Goal: Transaction & Acquisition: Purchase product/service

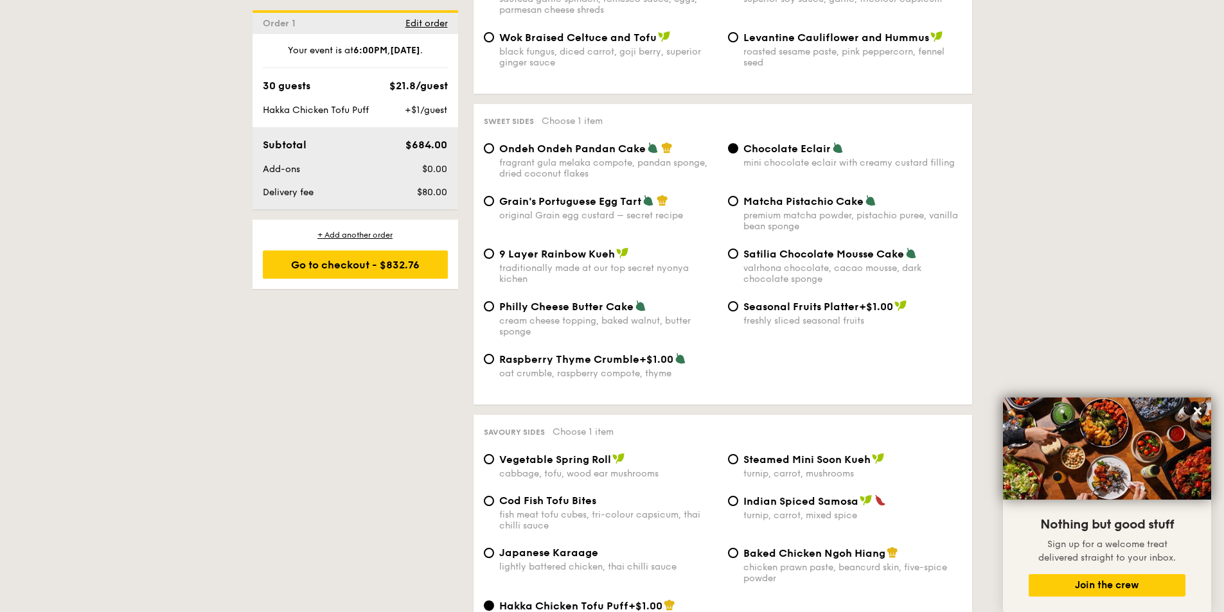
scroll to position [1992, 0]
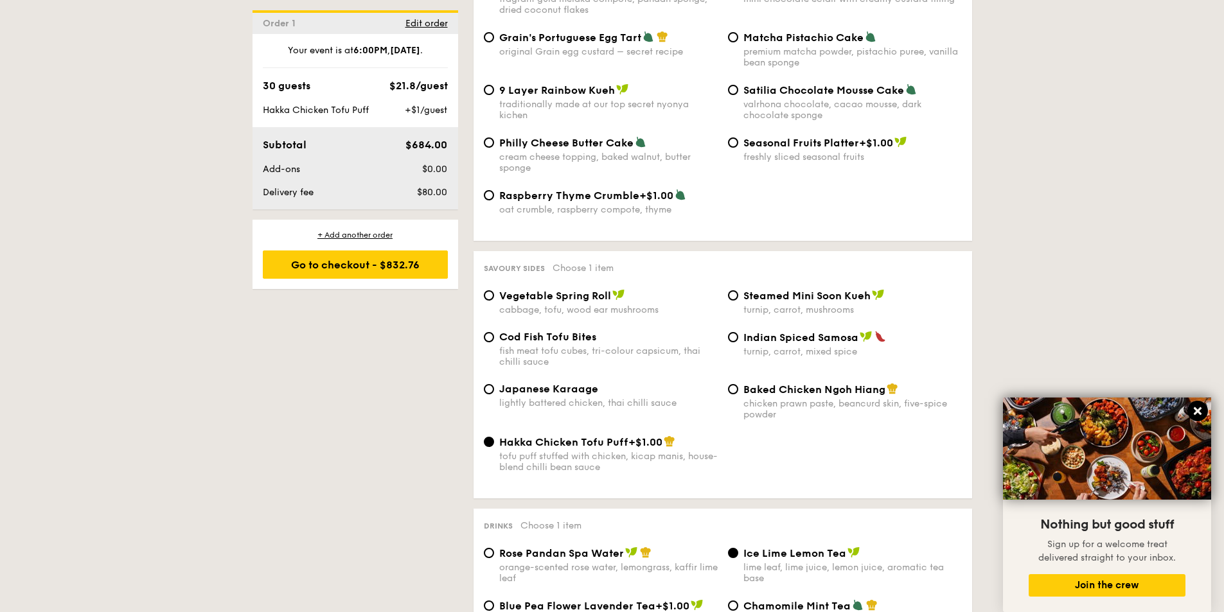
click at [1195, 412] on icon at bounding box center [1198, 411] width 12 height 12
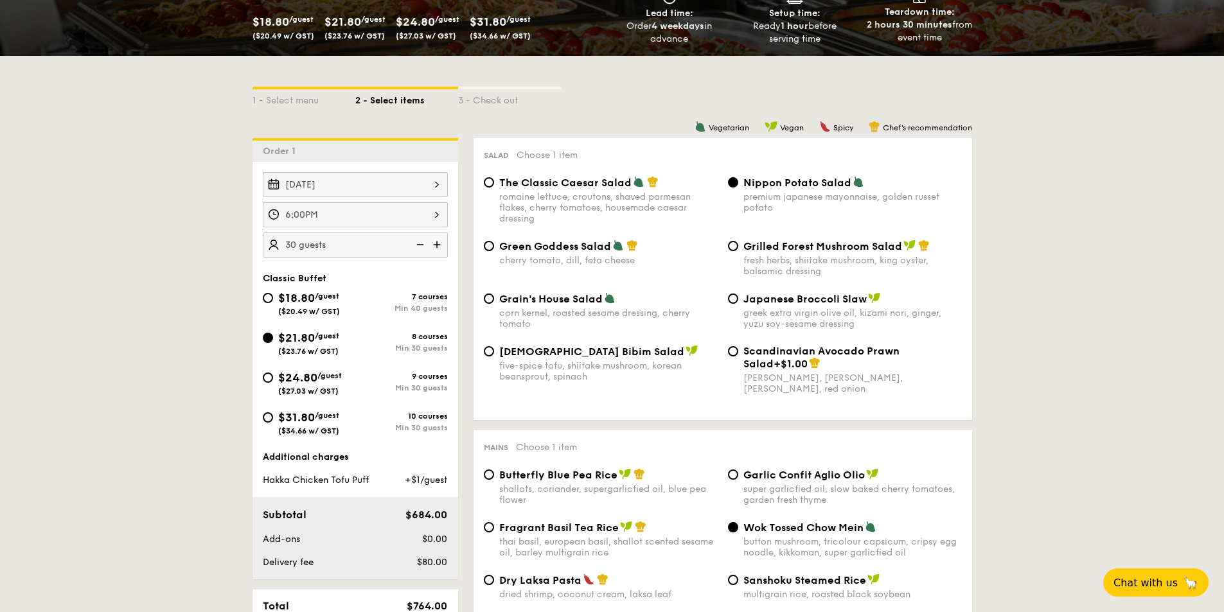
scroll to position [386, 0]
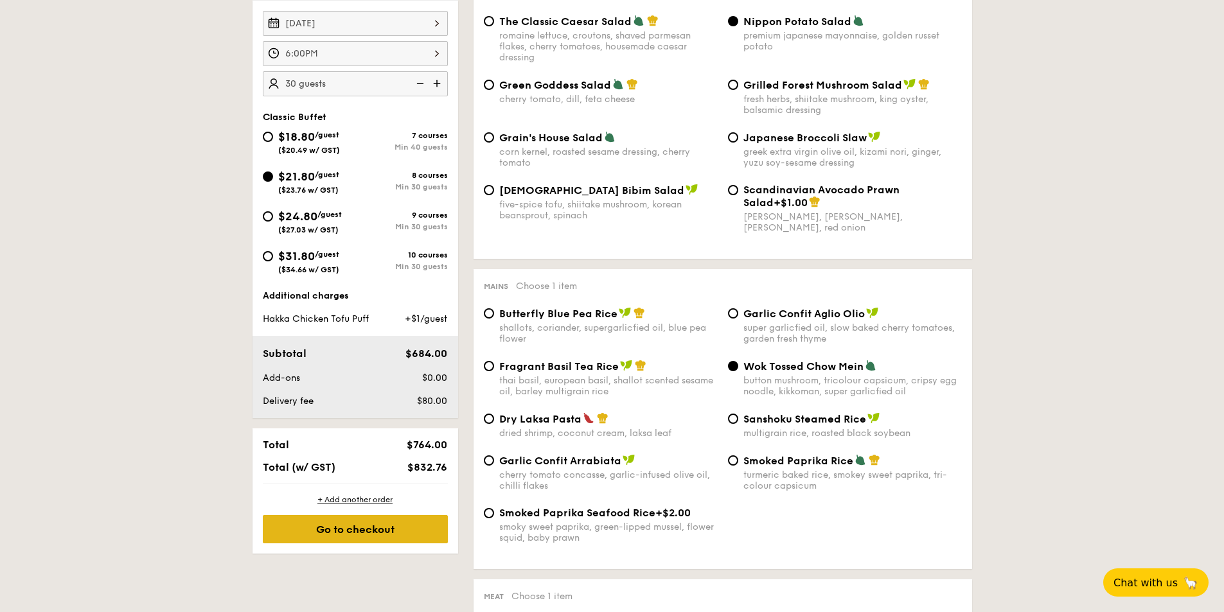
click at [353, 544] on div "Go to checkout" at bounding box center [355, 529] width 185 height 28
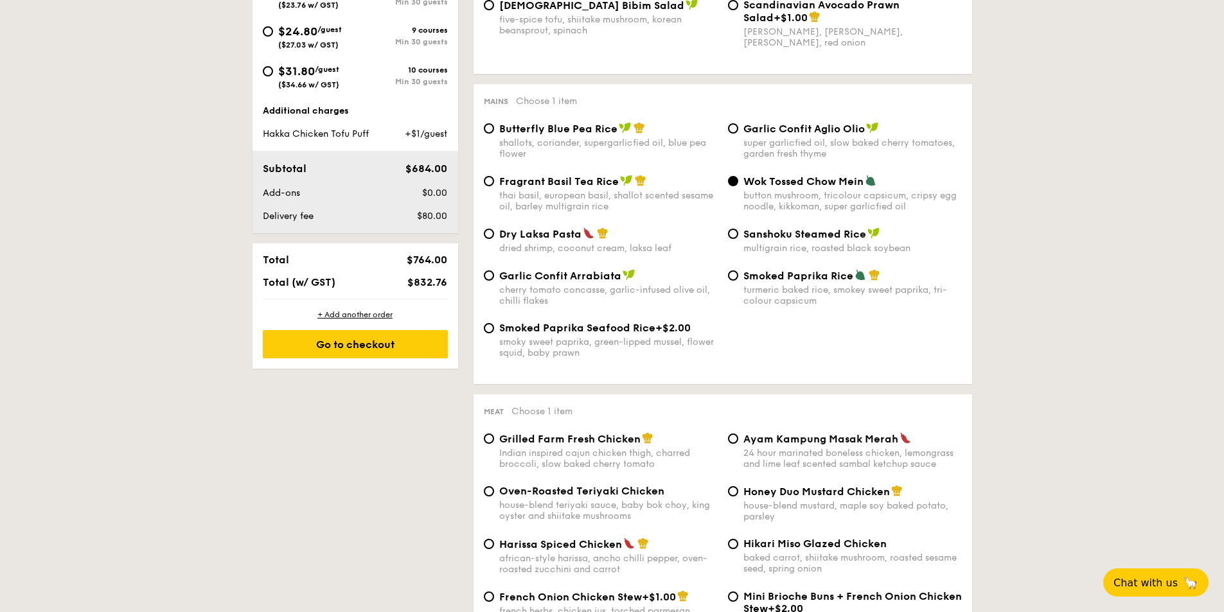
scroll to position [578, 0]
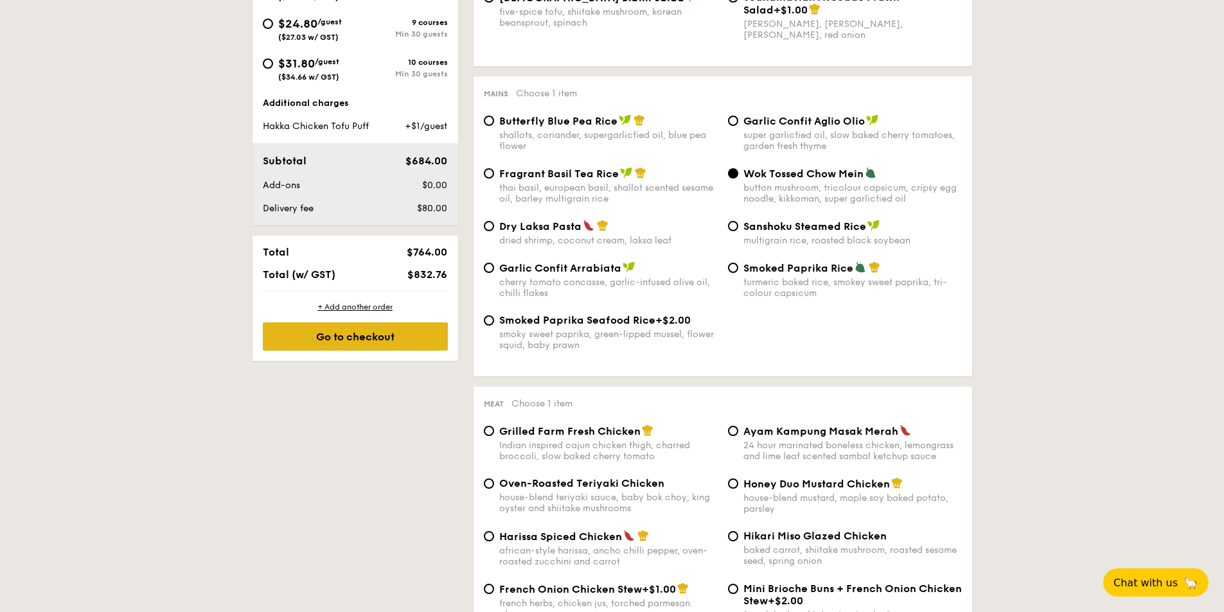
click at [368, 351] on div "Go to checkout" at bounding box center [355, 337] width 185 height 28
click at [320, 349] on div "Go to checkout" at bounding box center [355, 337] width 185 height 28
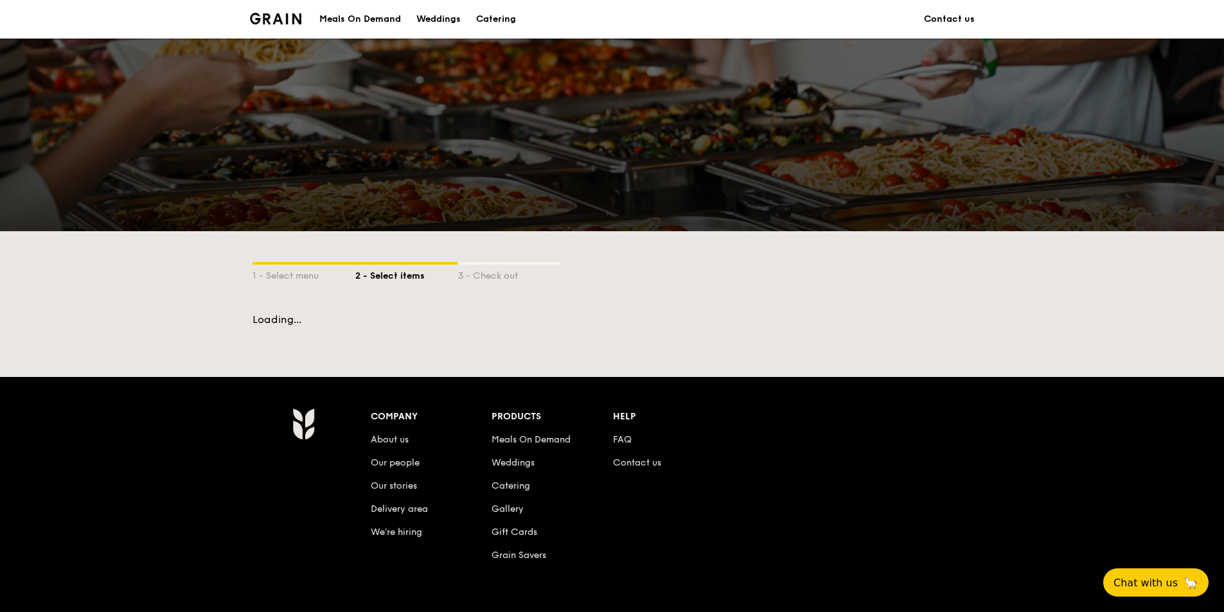
scroll to position [122, 0]
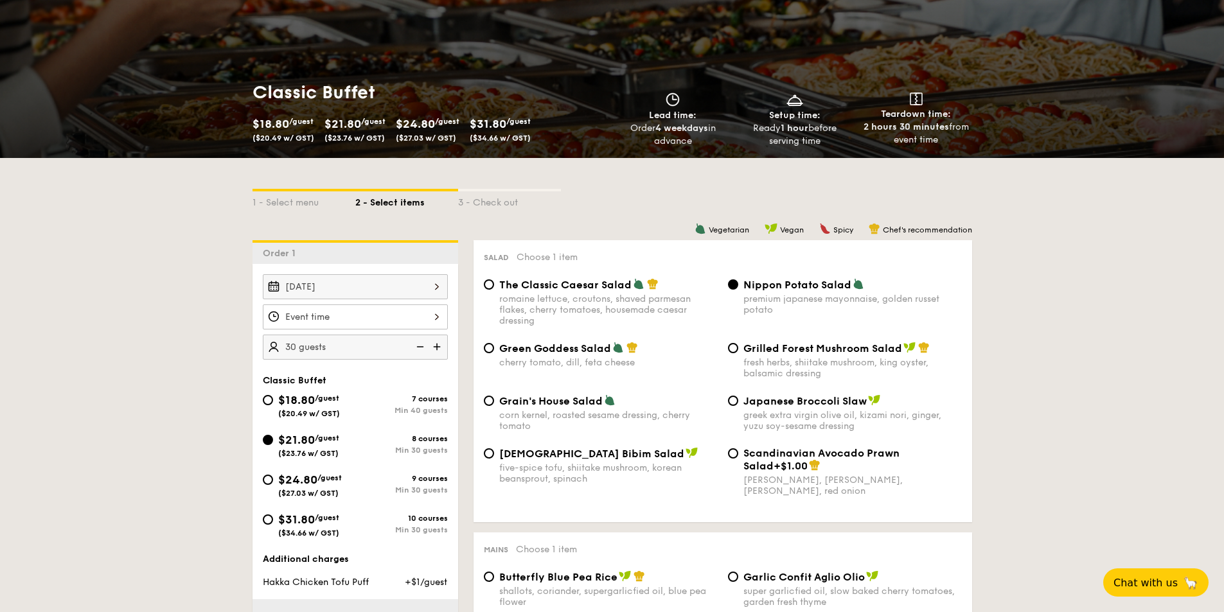
click at [407, 323] on div at bounding box center [355, 317] width 185 height 25
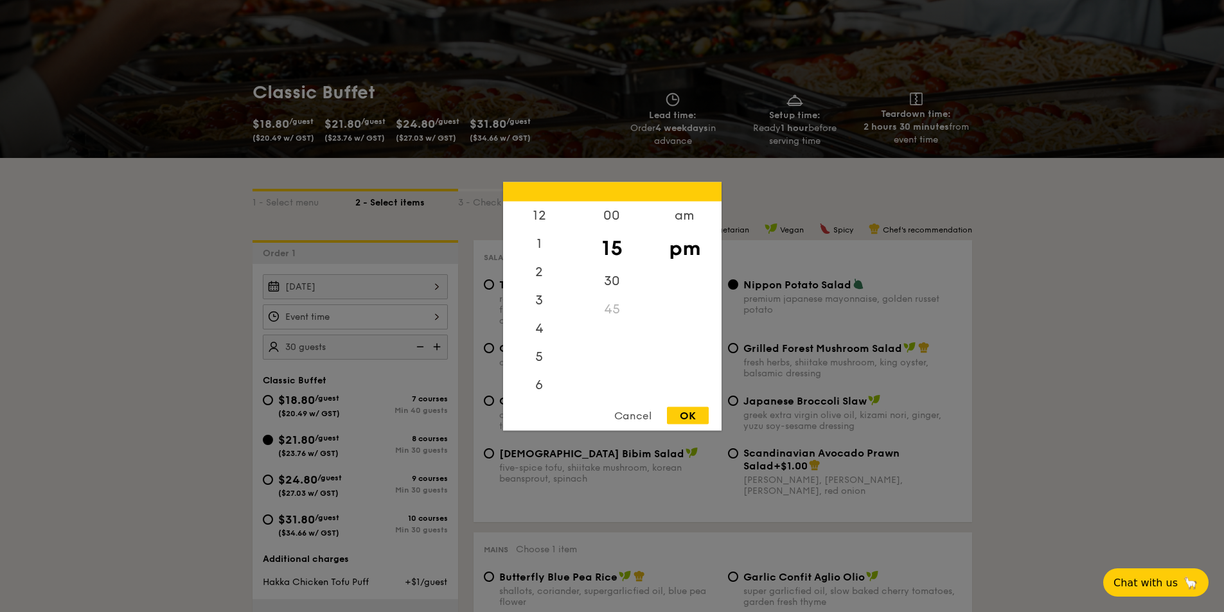
scroll to position [57, 0]
click at [546, 341] on div "6" at bounding box center [539, 332] width 73 height 37
click at [618, 284] on div "30" at bounding box center [612, 285] width 73 height 37
click at [692, 422] on div "OK" at bounding box center [688, 415] width 42 height 17
type input "6:30PM"
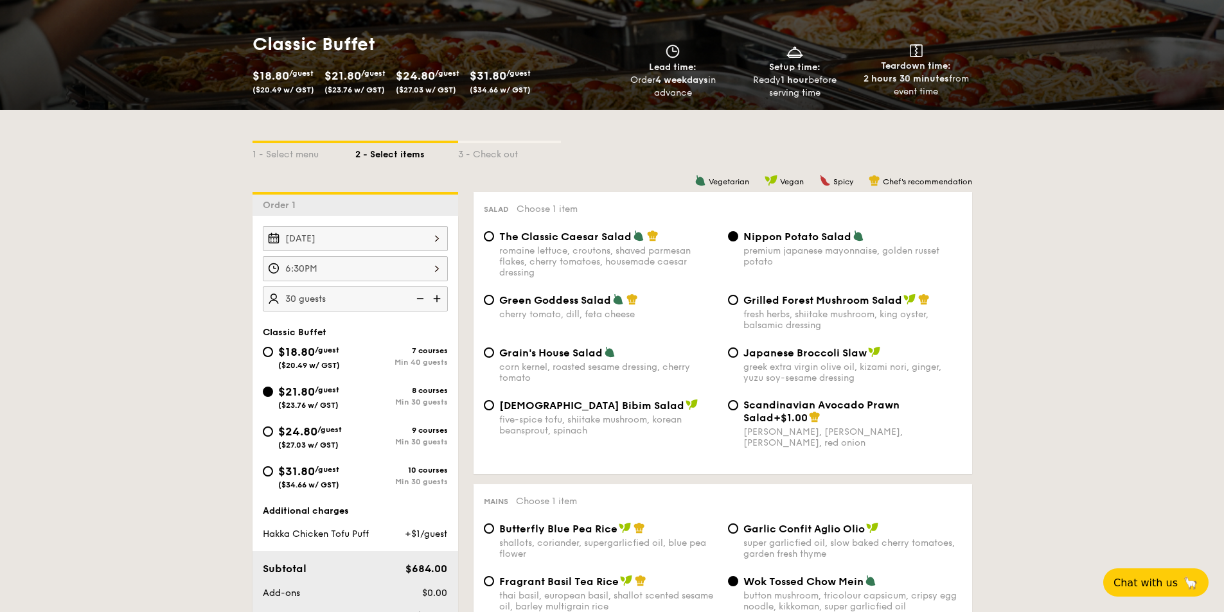
scroll to position [251, 0]
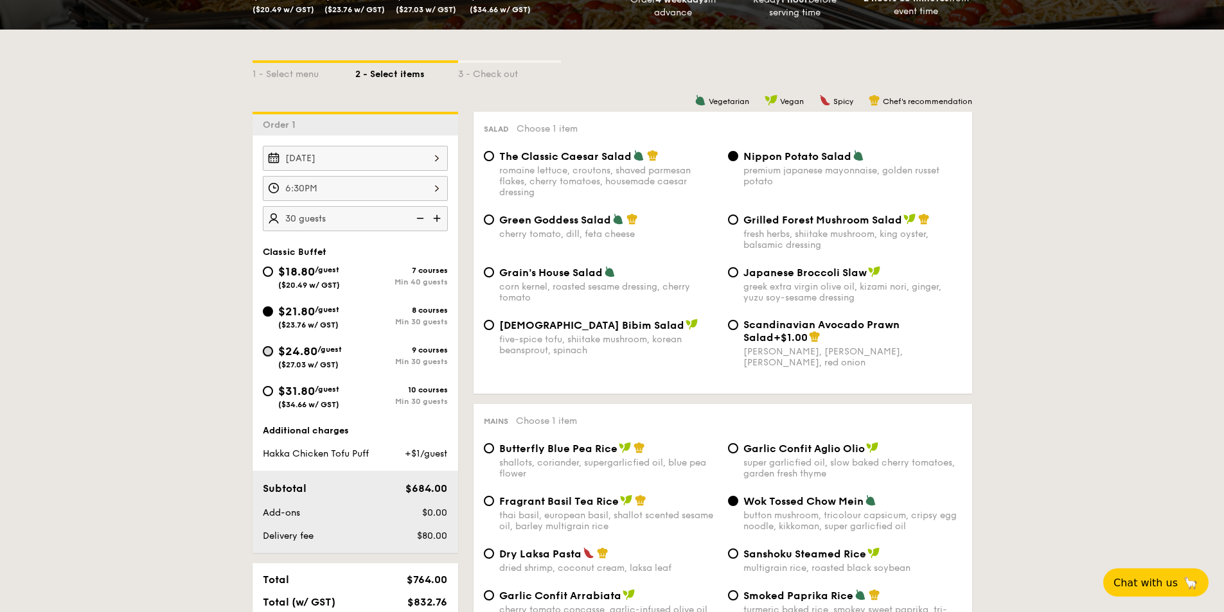
click at [265, 356] on input "$24.80 /guest ($27.03 w/ GST) 9 courses Min 30 guests" at bounding box center [268, 351] width 10 height 10
radio input "true"
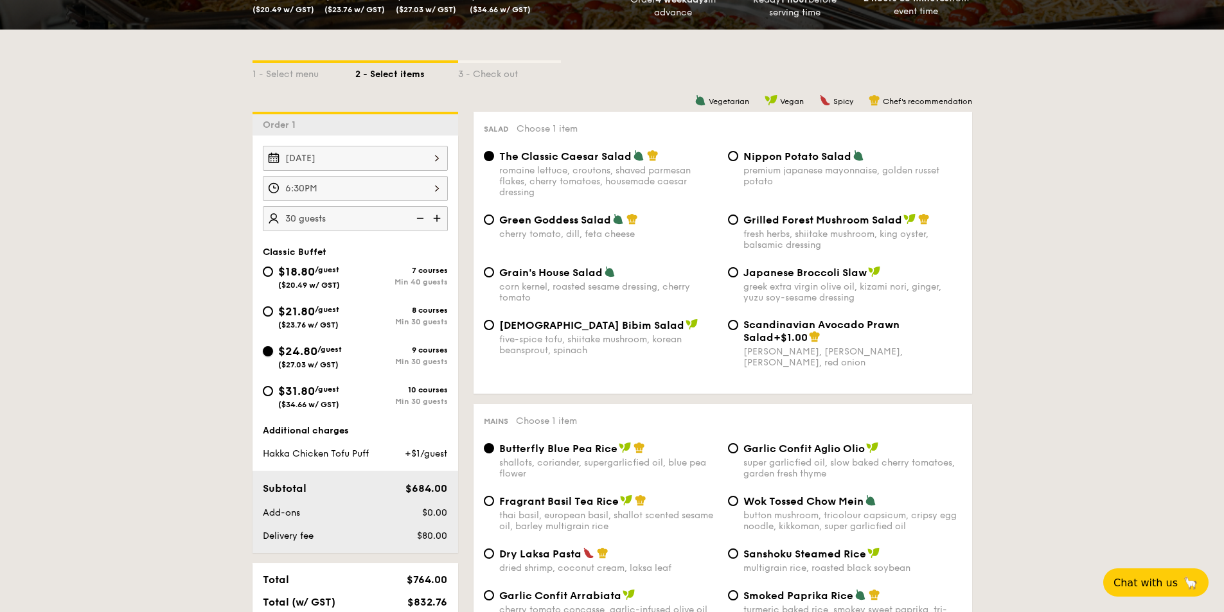
radio input "false"
radio input "true"
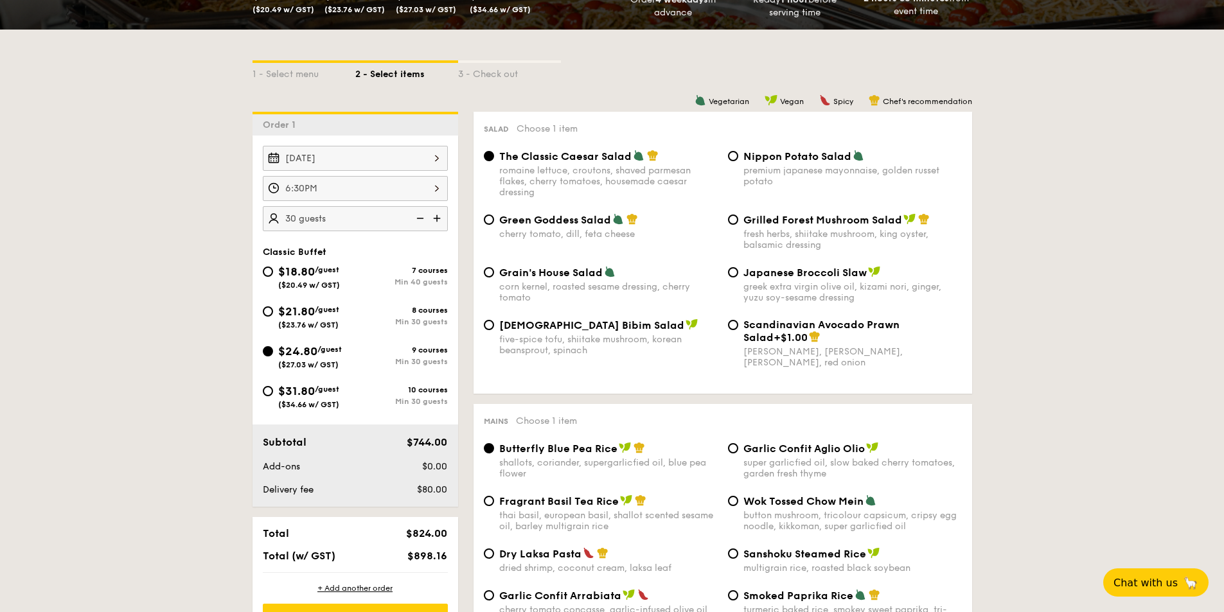
click at [765, 159] on span "Nippon Potato Salad" at bounding box center [797, 156] width 108 height 12
click at [738, 159] on input "Nippon Potato Salad premium japanese mayonnaise, golden russet potato" at bounding box center [733, 156] width 10 height 10
radio input "true"
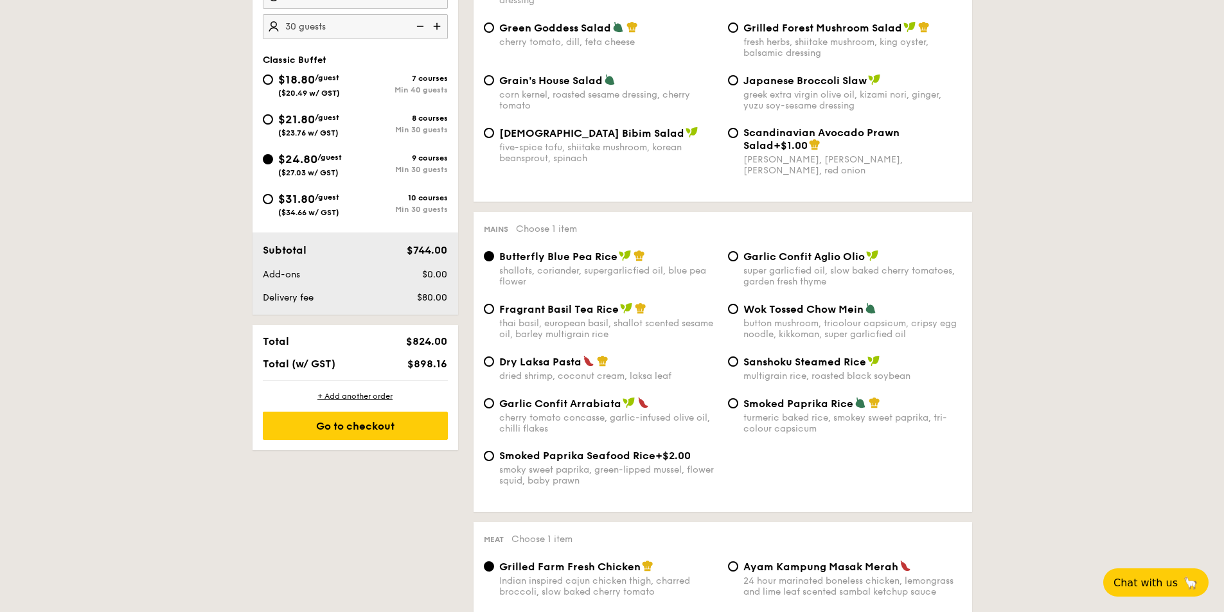
scroll to position [443, 0]
click at [790, 307] on span "Wok Tossed Chow Mein" at bounding box center [803, 309] width 120 height 12
click at [738, 307] on input "Wok Tossed Chow Mein button mushroom, tricolour capsicum, cripsy egg noodle, ki…" at bounding box center [733, 308] width 10 height 10
radio input "true"
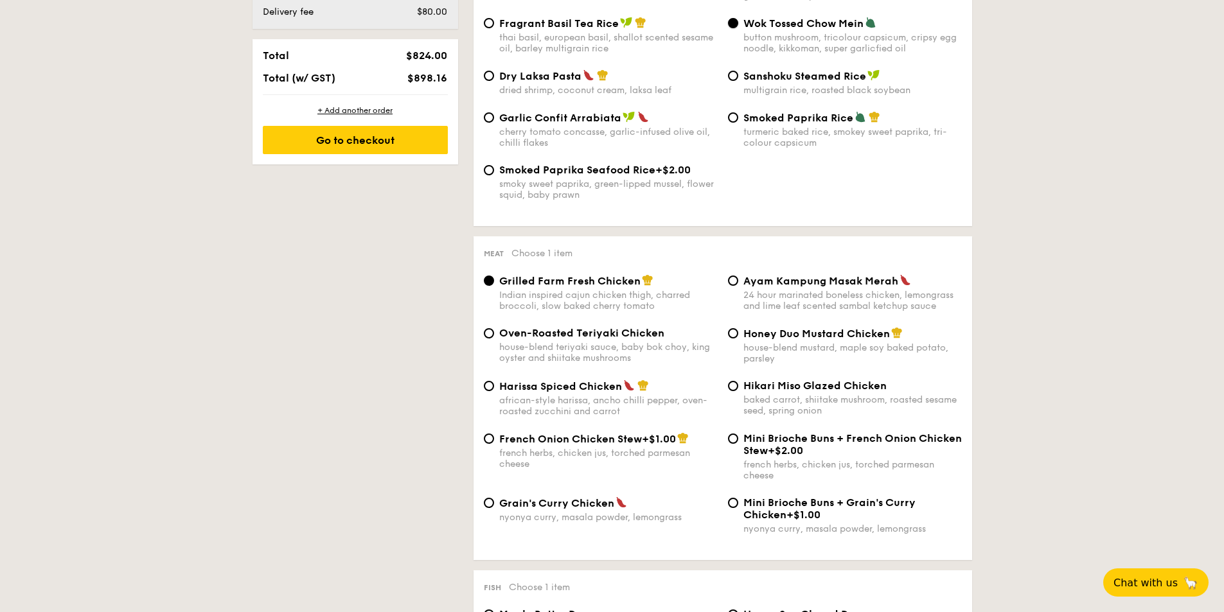
scroll to position [829, 0]
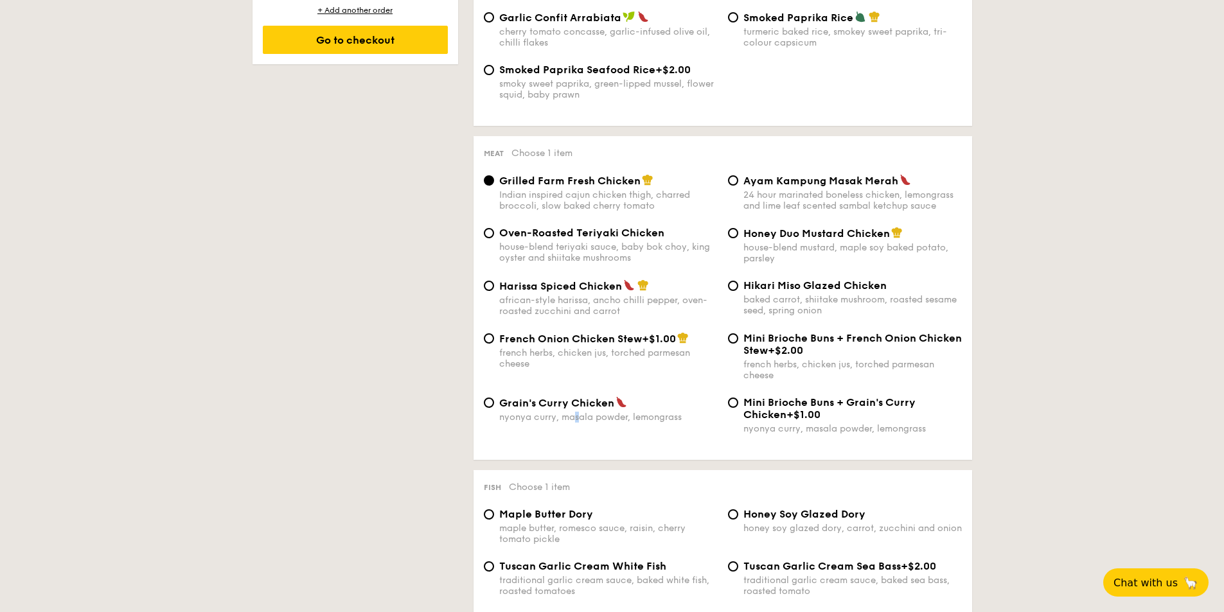
click at [576, 412] on div "nyonya curry, masala powder, lemongrass" at bounding box center [608, 417] width 218 height 11
click at [488, 402] on input "Grain's Curry Chicken nyonya curry, masala powder, lemongrass" at bounding box center [489, 403] width 10 height 10
radio input "true"
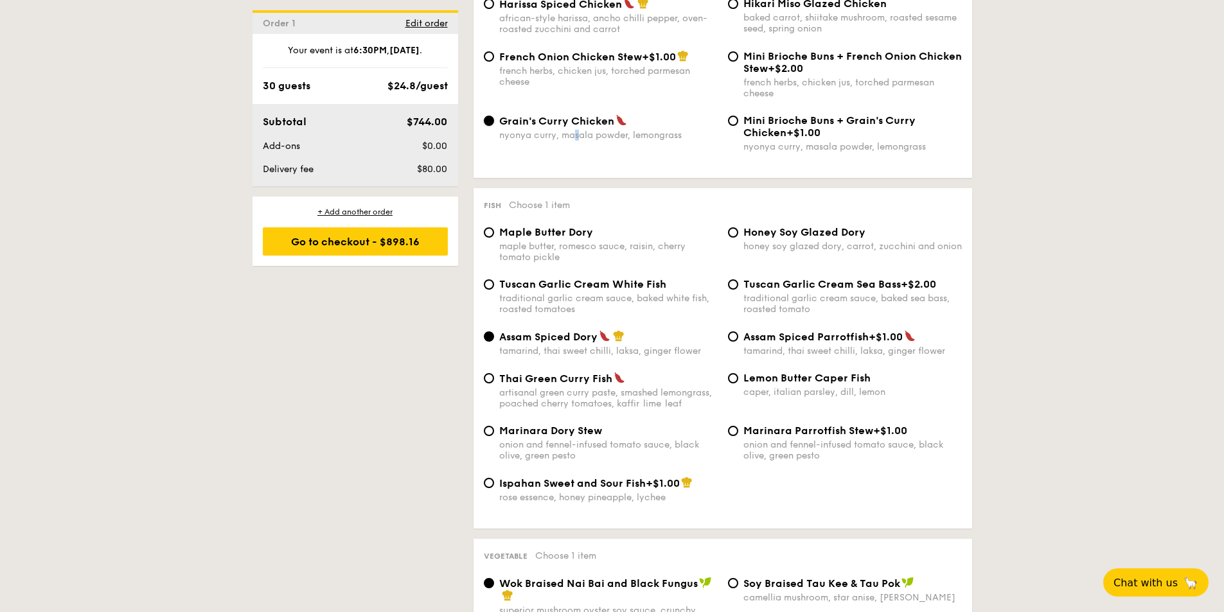
scroll to position [1279, 0]
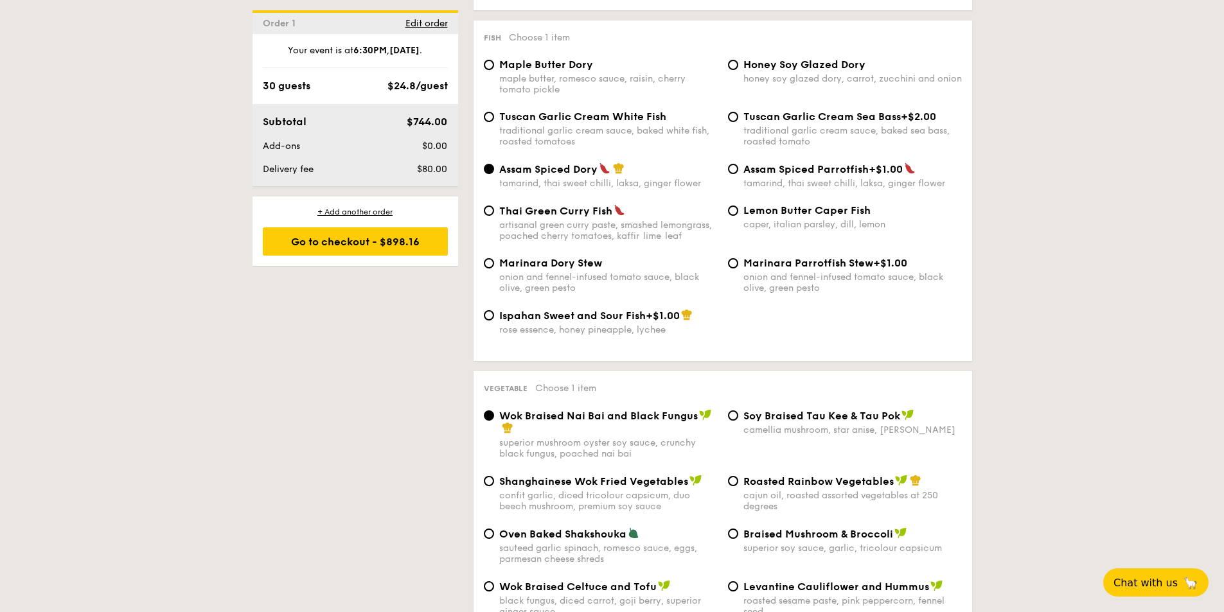
click at [632, 121] on span "Tuscan Garlic Cream White Fish" at bounding box center [582, 117] width 167 height 12
click at [494, 121] on input "Tuscan Garlic Cream White Fish traditional garlic cream sauce, baked white fish…" at bounding box center [489, 117] width 10 height 10
radio input "true"
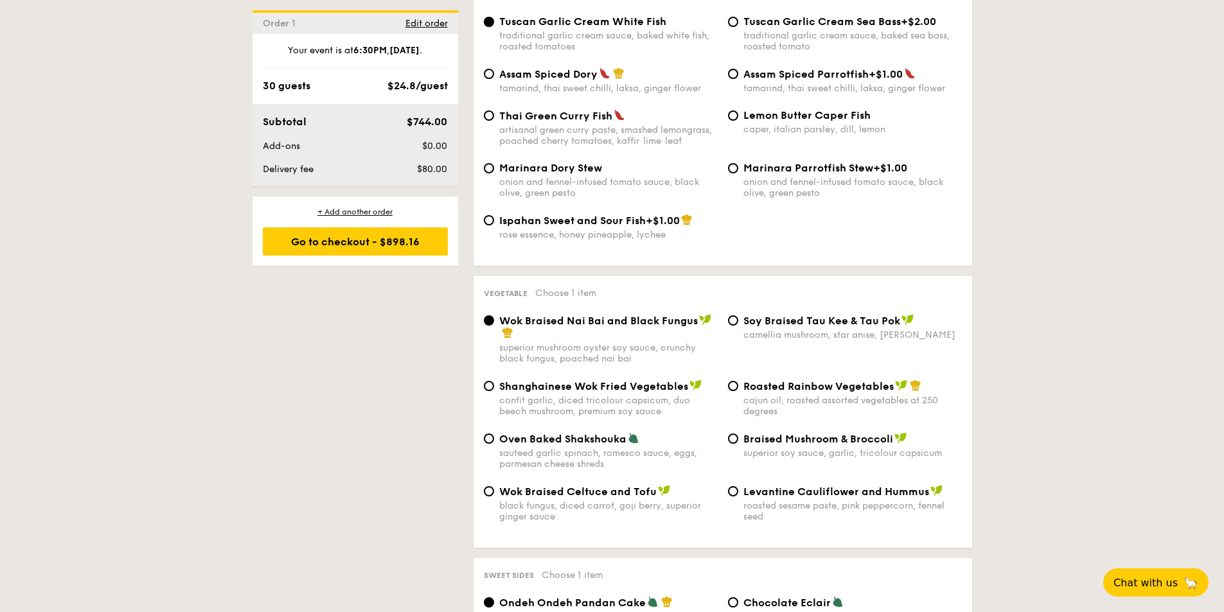
scroll to position [1407, 0]
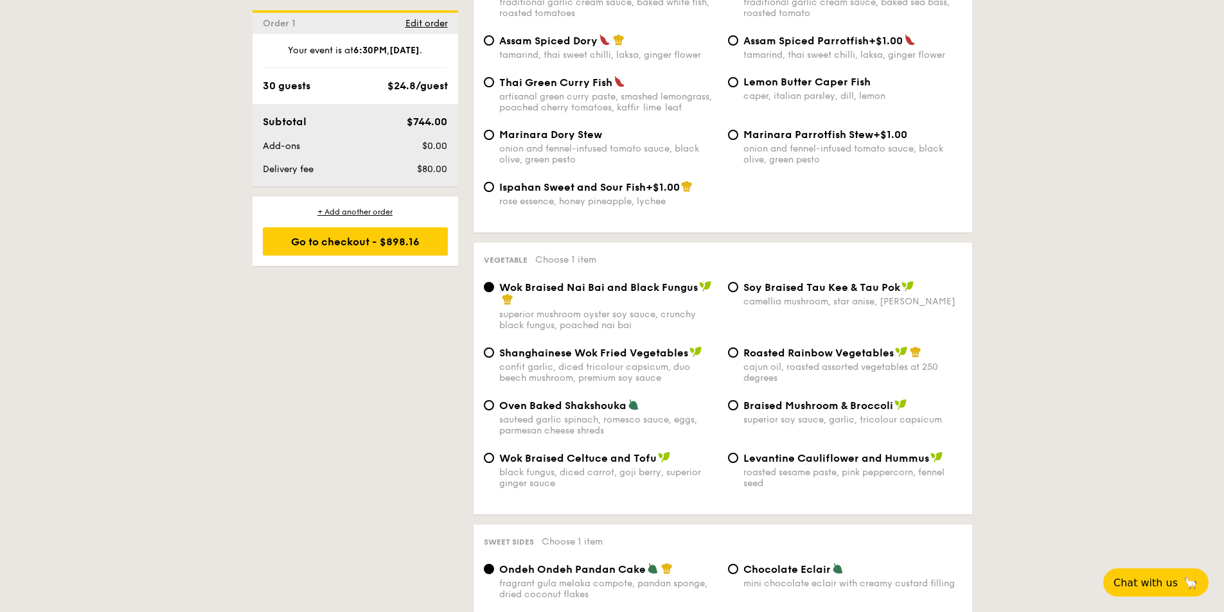
click at [803, 413] on div "Braised Mushroom & Broccoli superior soy sauce, garlic, tricolour capsicum" at bounding box center [852, 412] width 218 height 26
click at [738, 411] on input "Braised Mushroom & Broccoli superior soy sauce, garlic, tricolour capsicum" at bounding box center [733, 405] width 10 height 10
radio input "true"
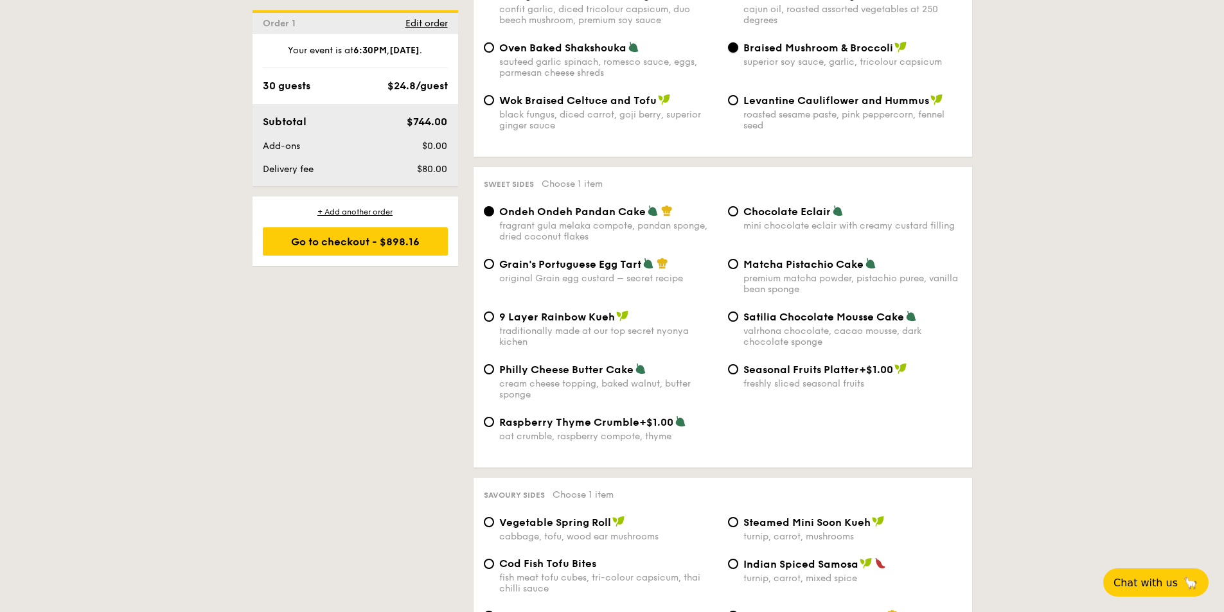
scroll to position [1793, 0]
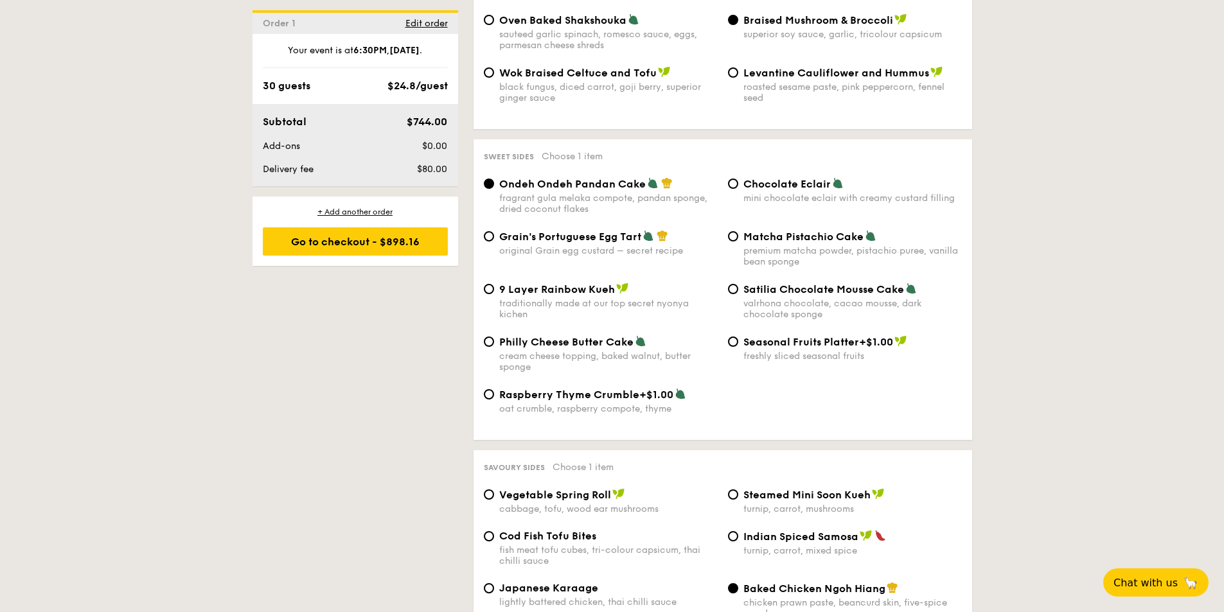
click at [783, 192] on div "Chocolate Eclair mini chocolate eclair with creamy custard filling" at bounding box center [852, 190] width 218 height 26
click at [738, 189] on input "Chocolate Eclair mini chocolate eclair with creamy custard filling" at bounding box center [733, 184] width 10 height 10
radio input "true"
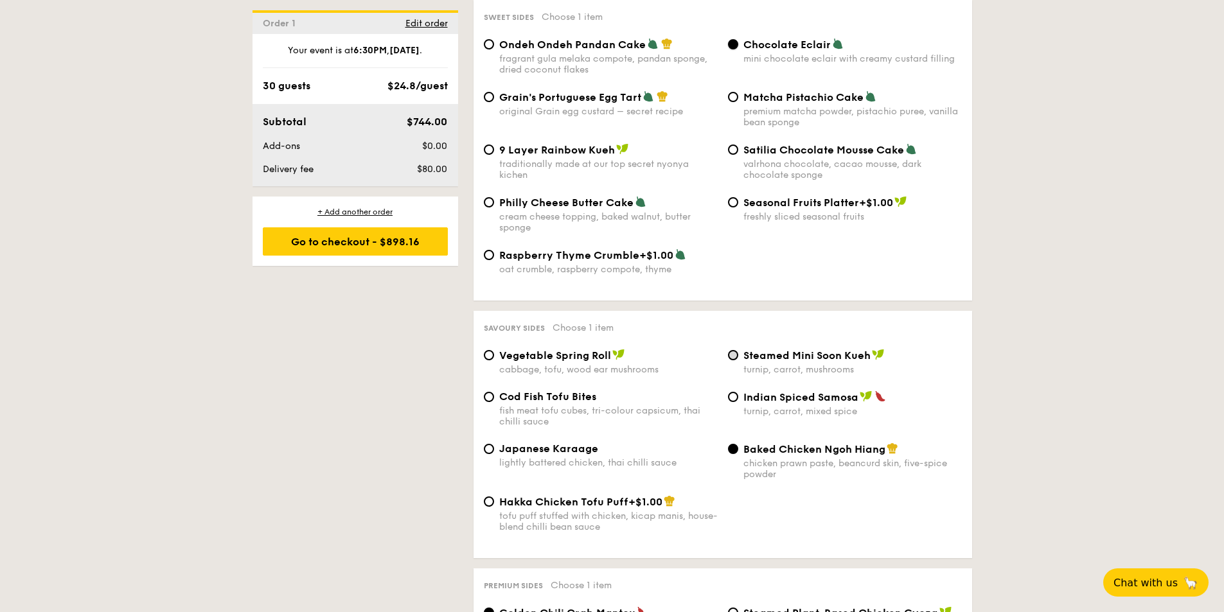
scroll to position [2050, 0]
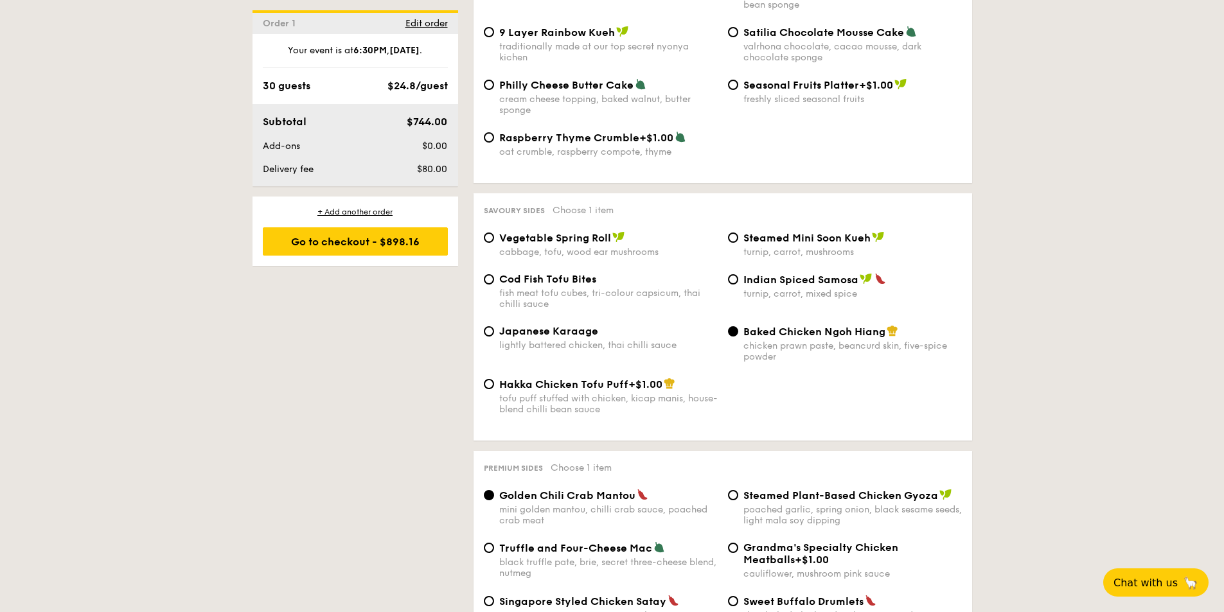
click at [578, 395] on div "tofu puff stuffed with chicken, kicap manis, house-blend chilli bean sauce" at bounding box center [608, 404] width 218 height 22
click at [494, 389] on input "Hakka Chicken Tofu Puff +$1.00 tofu puff stuffed with chicken, kicap manis, hou…" at bounding box center [489, 384] width 10 height 10
radio input "true"
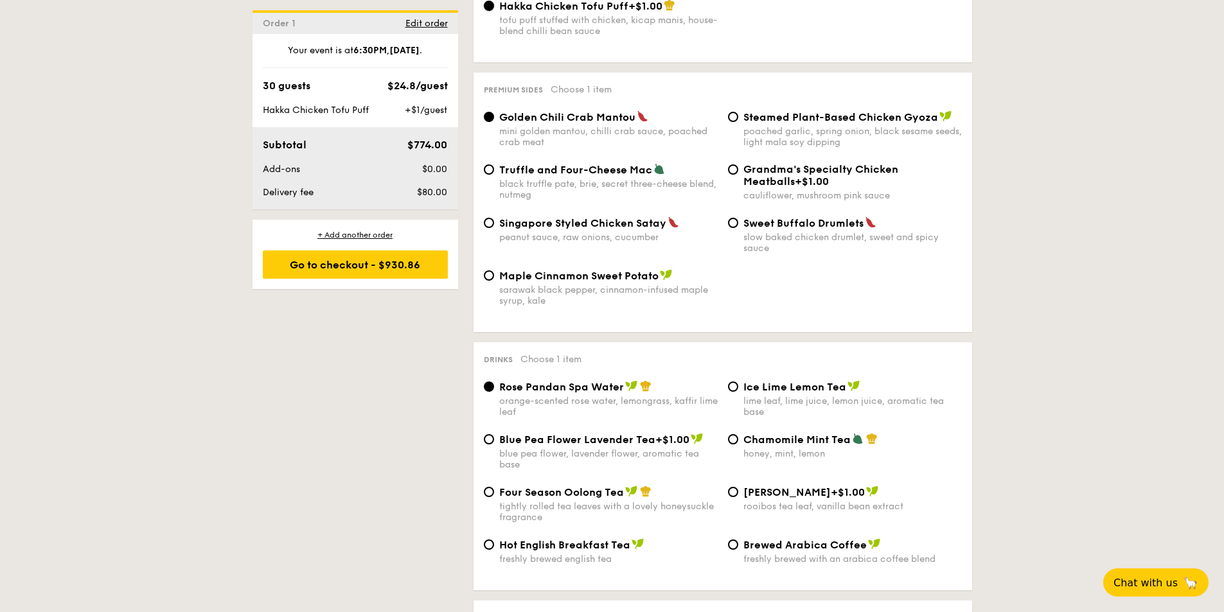
scroll to position [2435, 0]
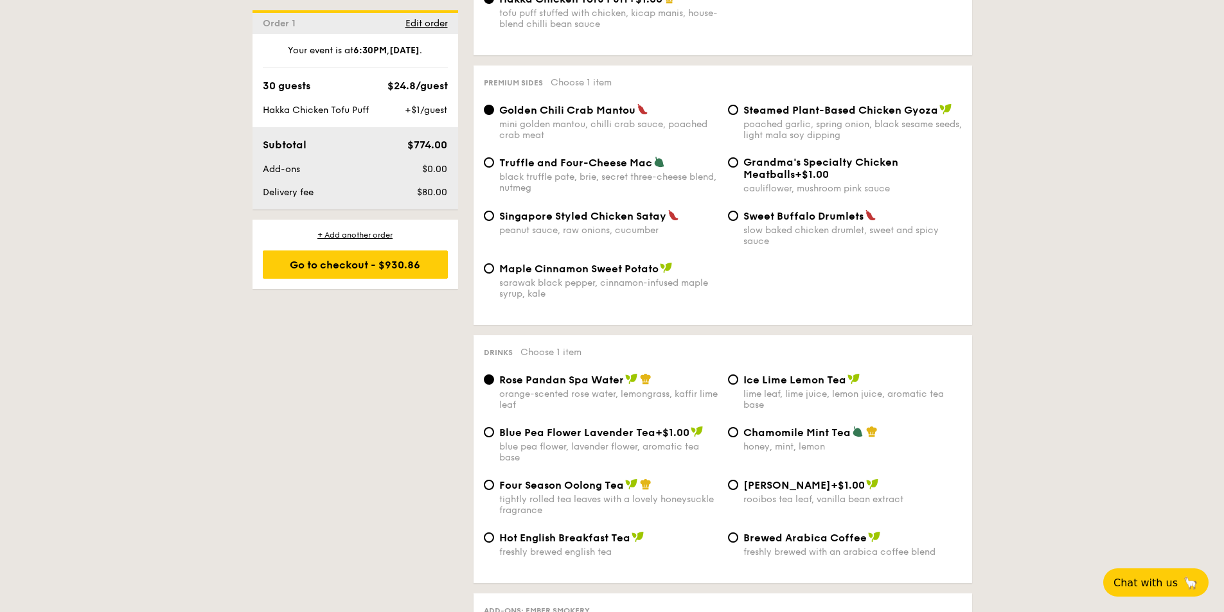
click at [582, 217] on span "Singapore Styled Chicken Satay" at bounding box center [582, 216] width 167 height 12
click at [494, 217] on input "Singapore Styled Chicken Satay peanut sauce, raw onions, cucumber" at bounding box center [489, 216] width 10 height 10
radio input "true"
click at [734, 386] on div "Ice Lime Lemon Tea lime leaf, lime juice, lemon juice, aromatic tea base" at bounding box center [845, 391] width 244 height 37
click at [732, 379] on input "Ice Lime Lemon Tea lime leaf, lime juice, lemon juice, aromatic tea base" at bounding box center [733, 380] width 10 height 10
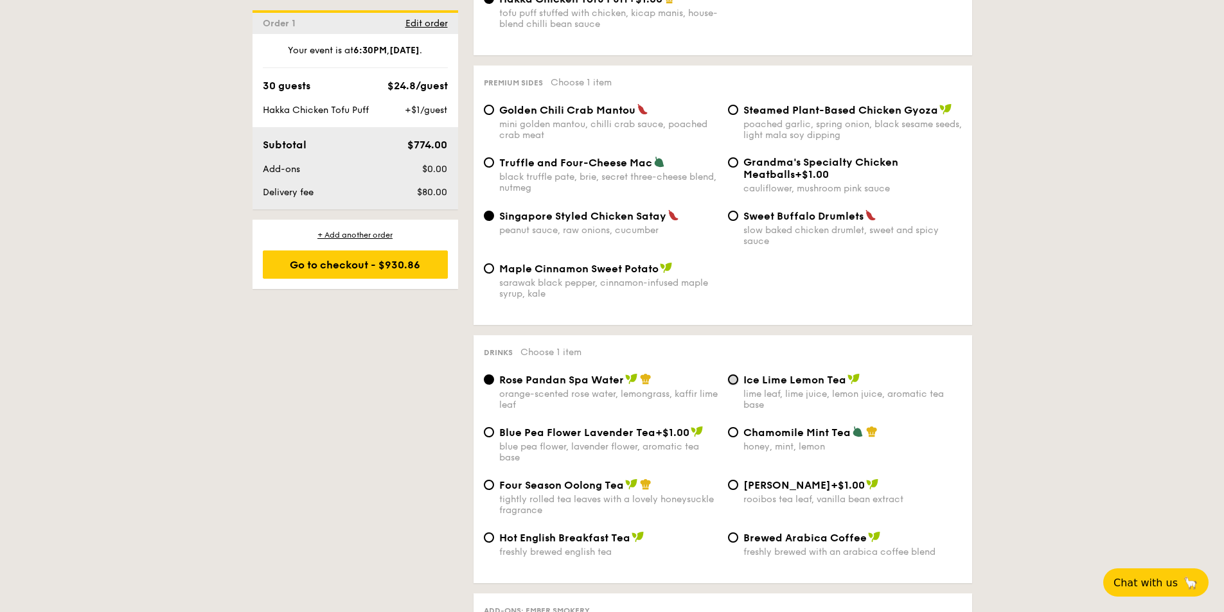
radio input "true"
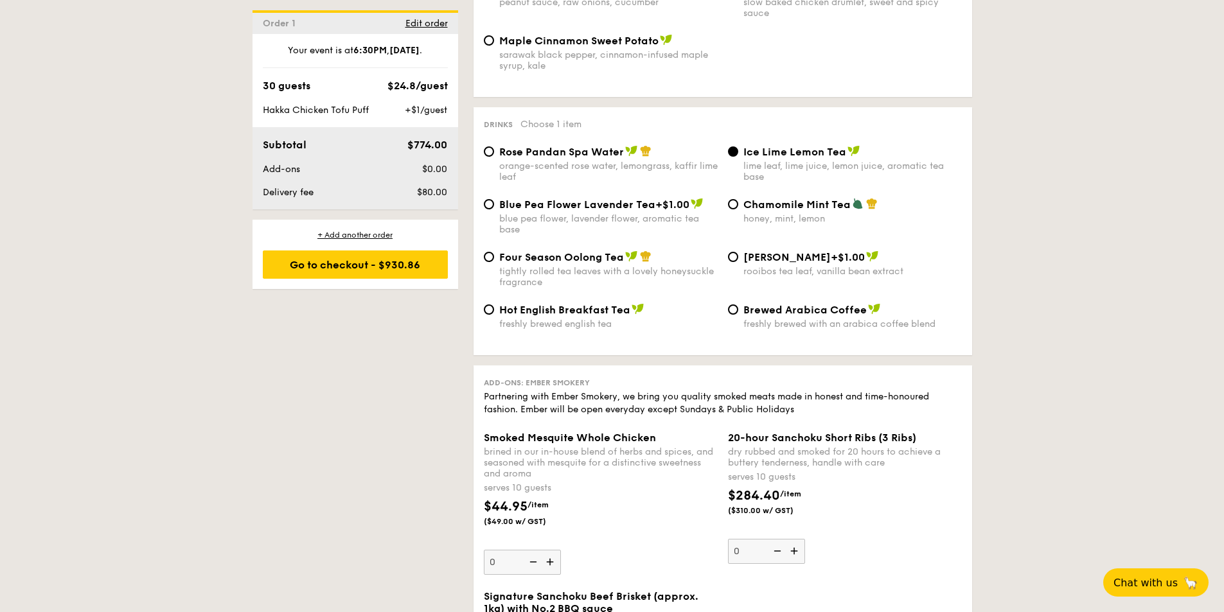
scroll to position [2635, 0]
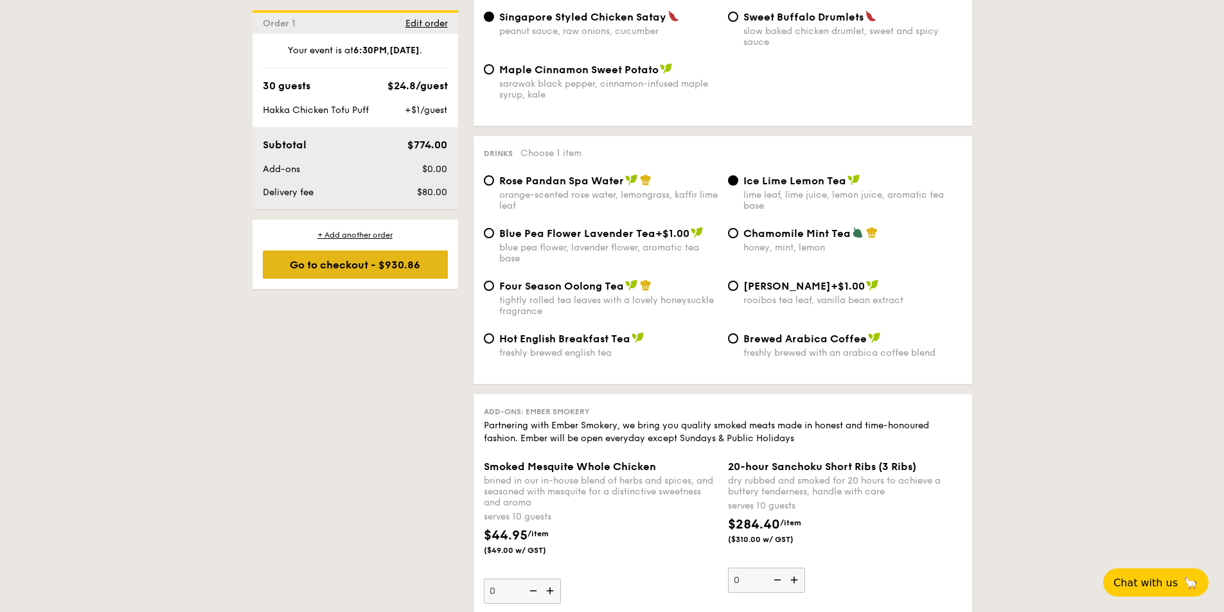
click at [366, 279] on div "Go to checkout - $930.86" at bounding box center [355, 265] width 185 height 28
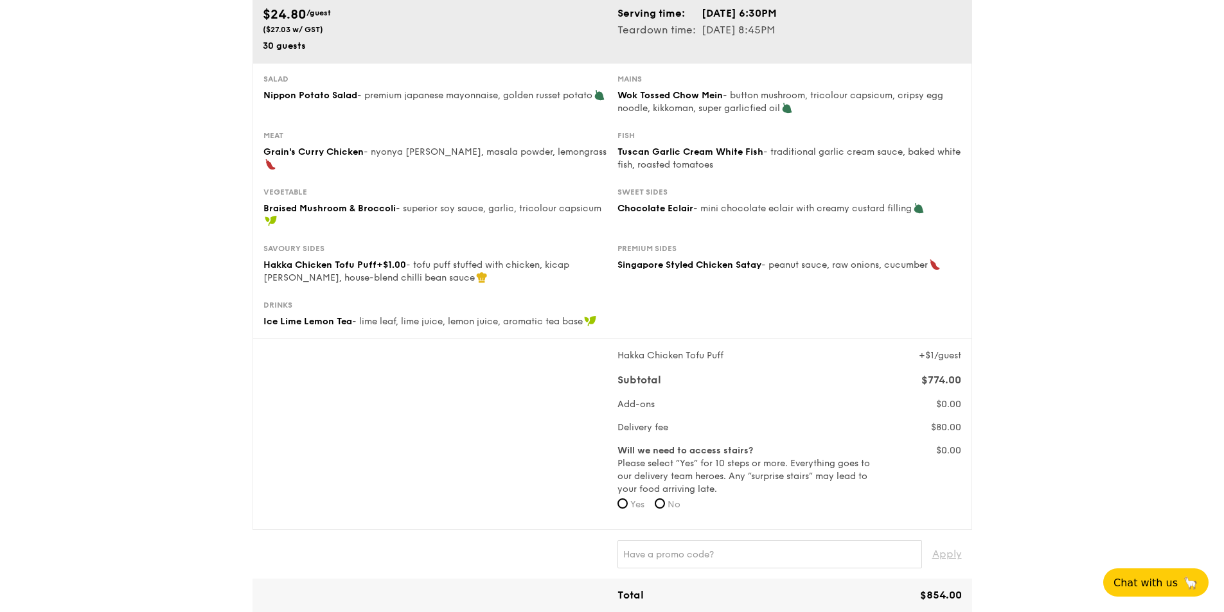
scroll to position [321, 0]
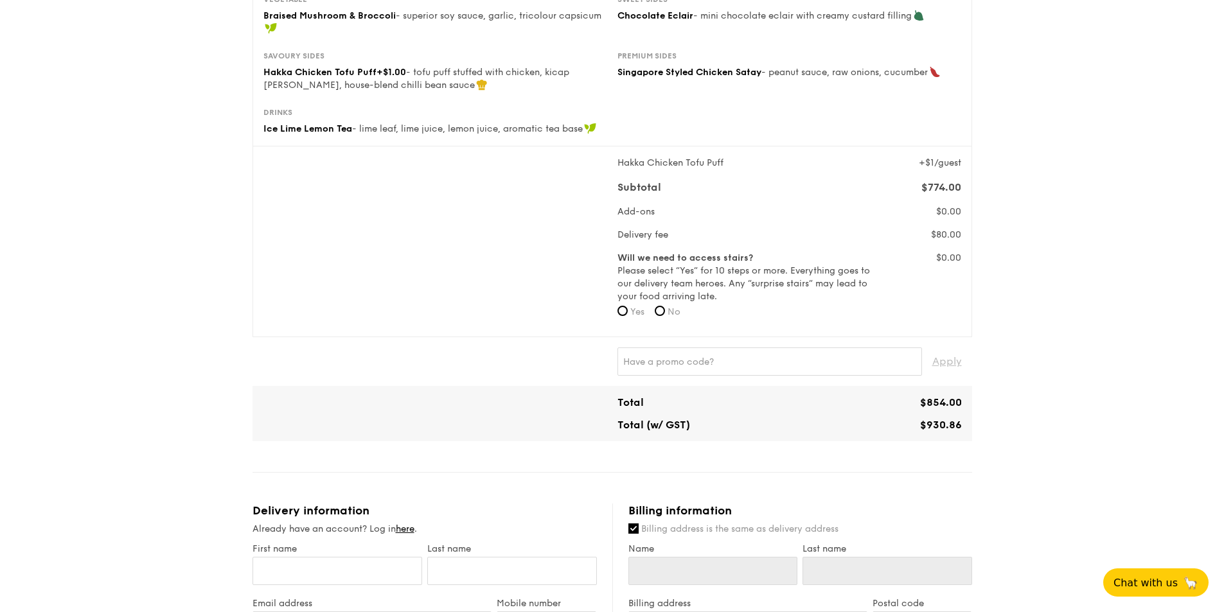
click at [670, 311] on span "No" at bounding box center [674, 312] width 13 height 11
click at [665, 311] on input "No" at bounding box center [660, 311] width 10 height 10
radio input "true"
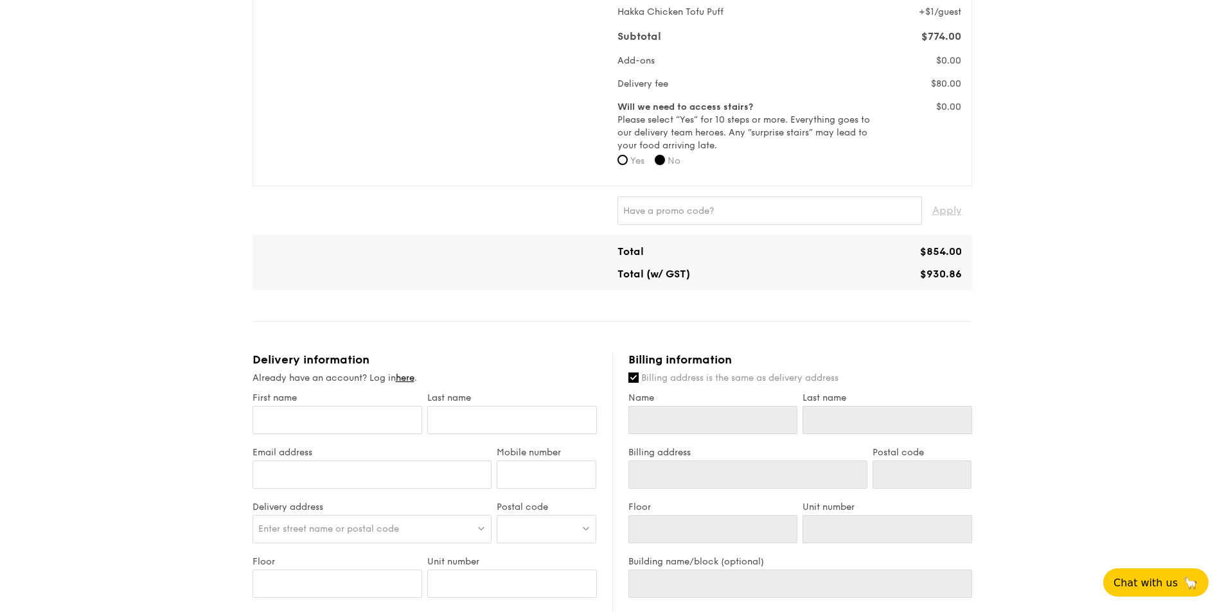
scroll to position [578, 0]
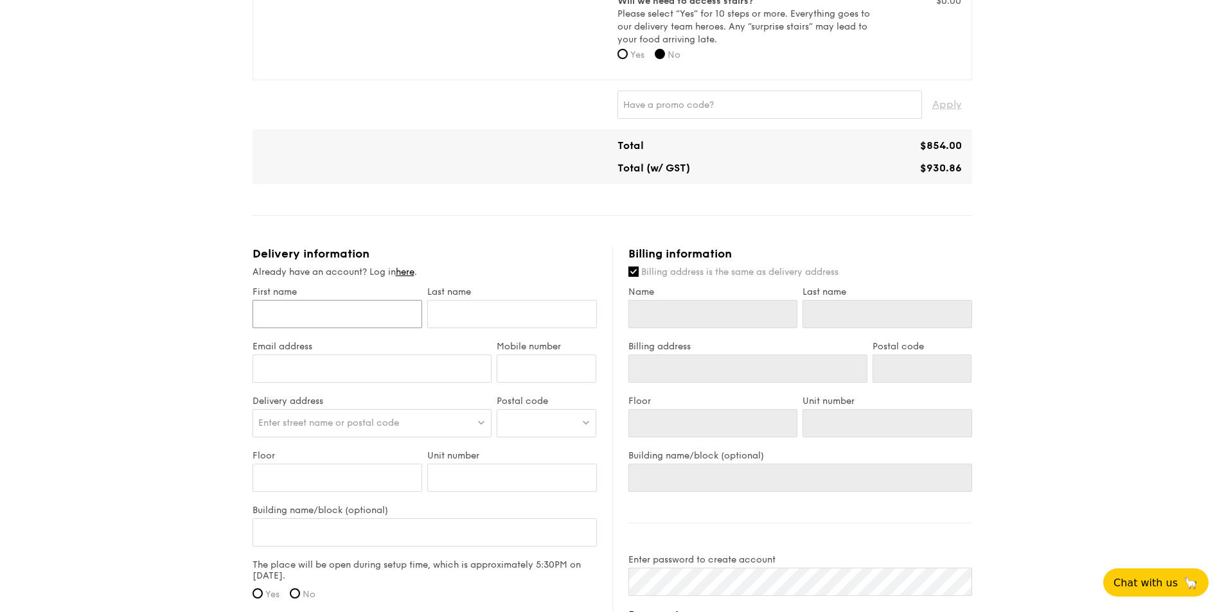
click at [373, 315] on input "First name" at bounding box center [338, 314] width 170 height 28
type input "K"
type input "Ko"
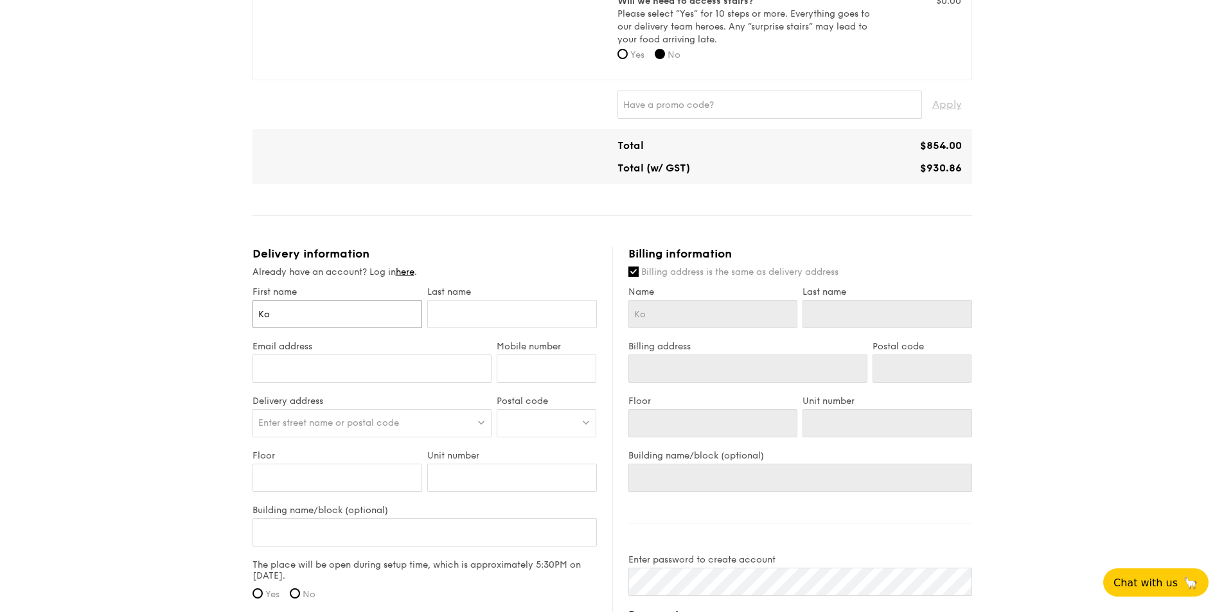
type input "Kok"
type input "Kok C"
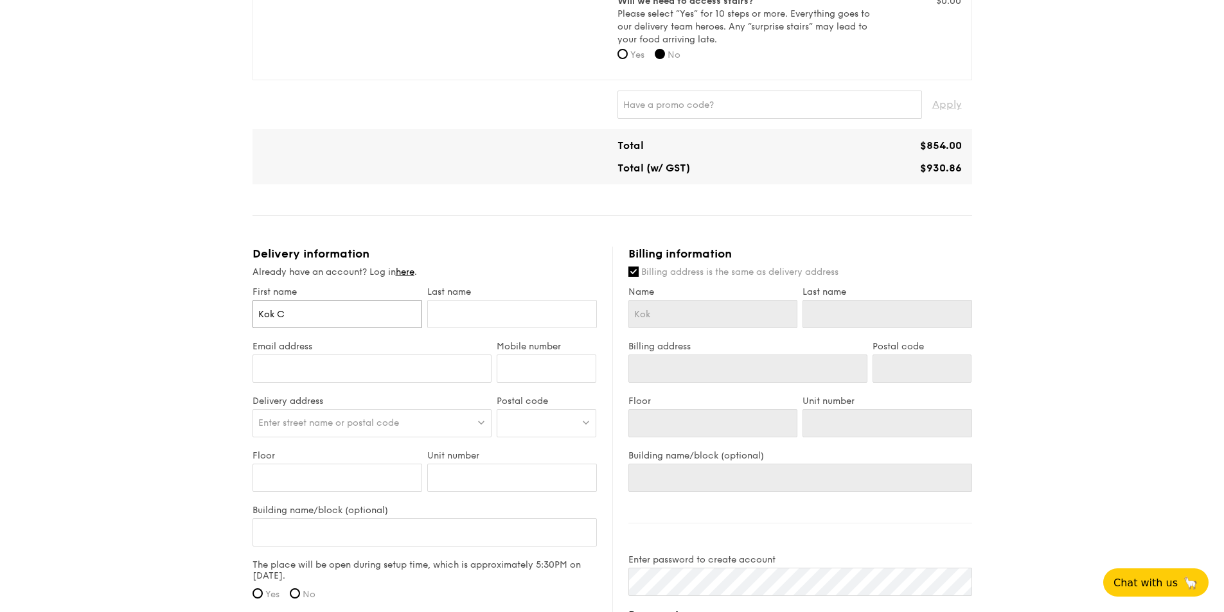
type input "Kok C"
type input "Kok Ch"
type input "Kok Cho"
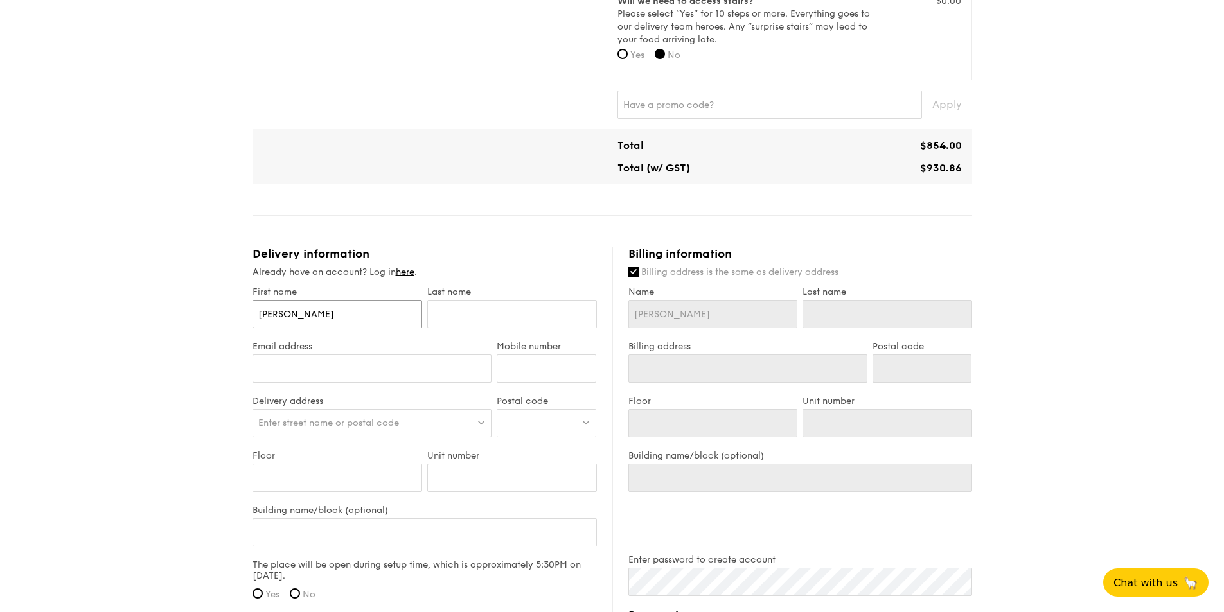
type input "Kok Choo"
type input "Kok Choon"
type input "Kok Choong"
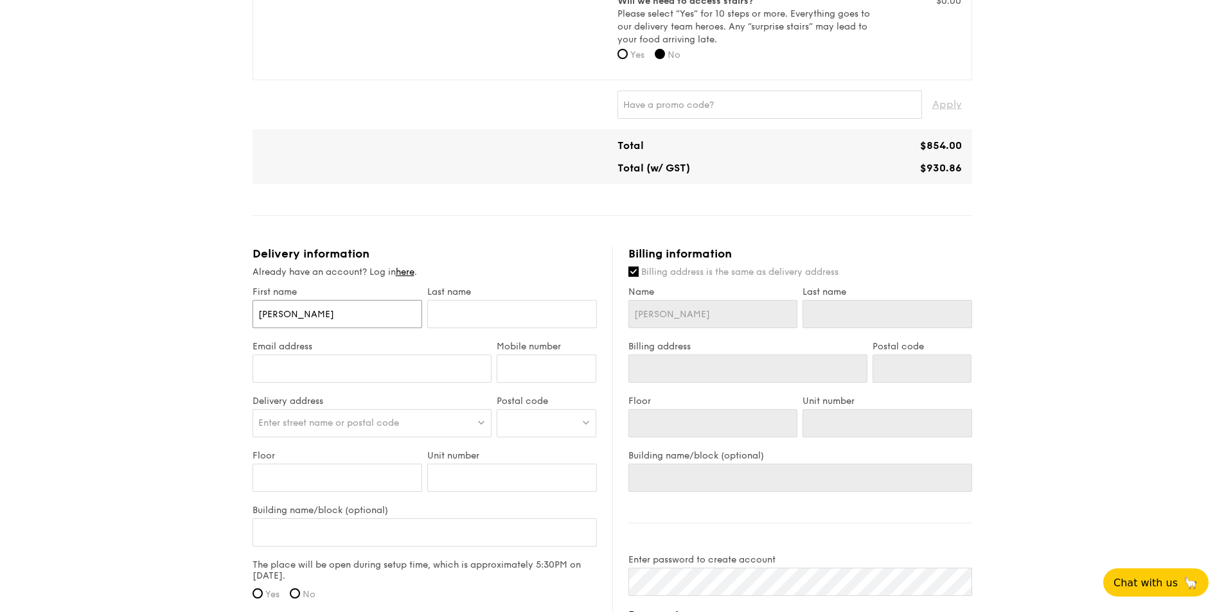
type input "Kok Choong"
type input "T"
type input "Th"
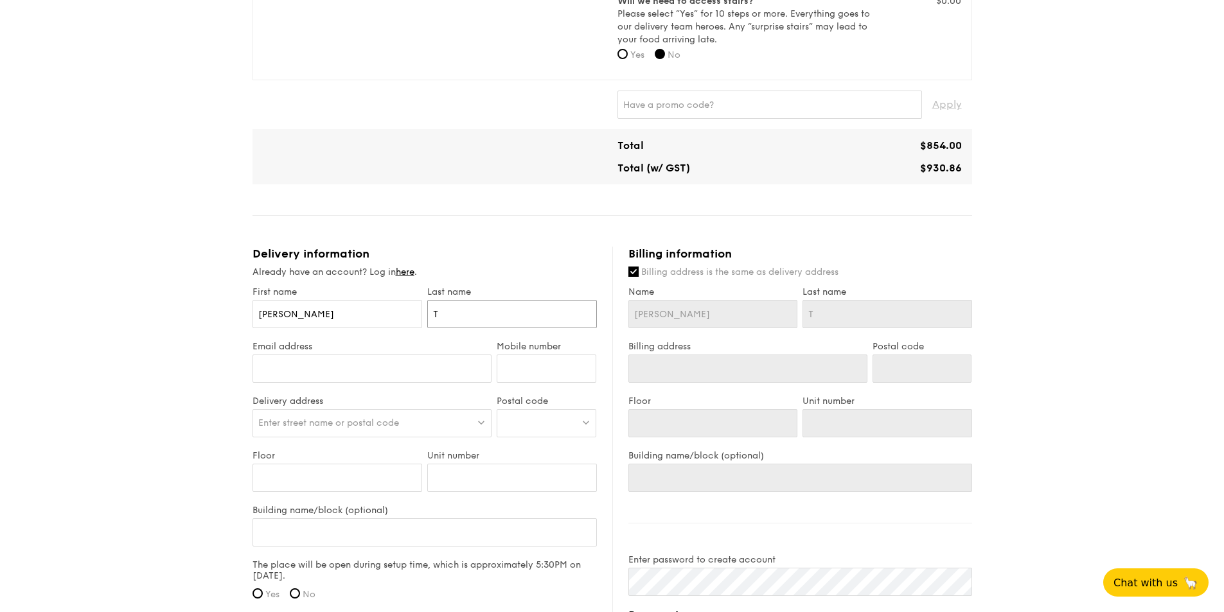
type input "Th"
type input "Tha"
type input "Tham"
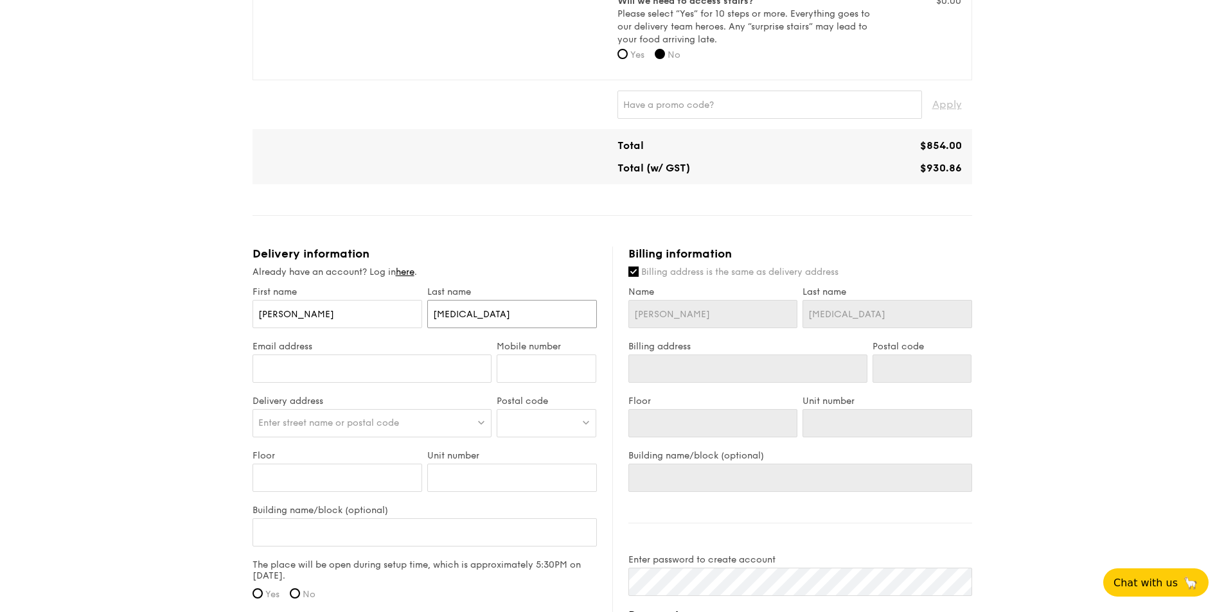
type input "Tham"
type input "kokchoong@gmail.com"
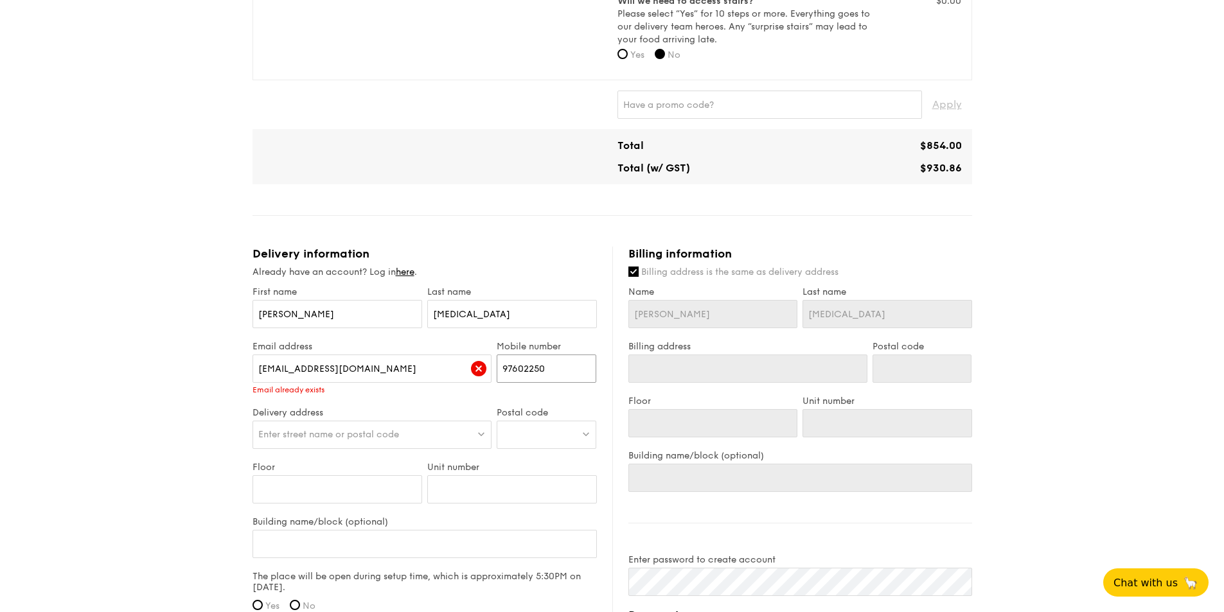
type input "97602250"
click at [392, 395] on div "Email address kokchoong@gmail.com Email already exists" at bounding box center [372, 374] width 245 height 66
click at [402, 271] on link "here" at bounding box center [405, 272] width 19 height 11
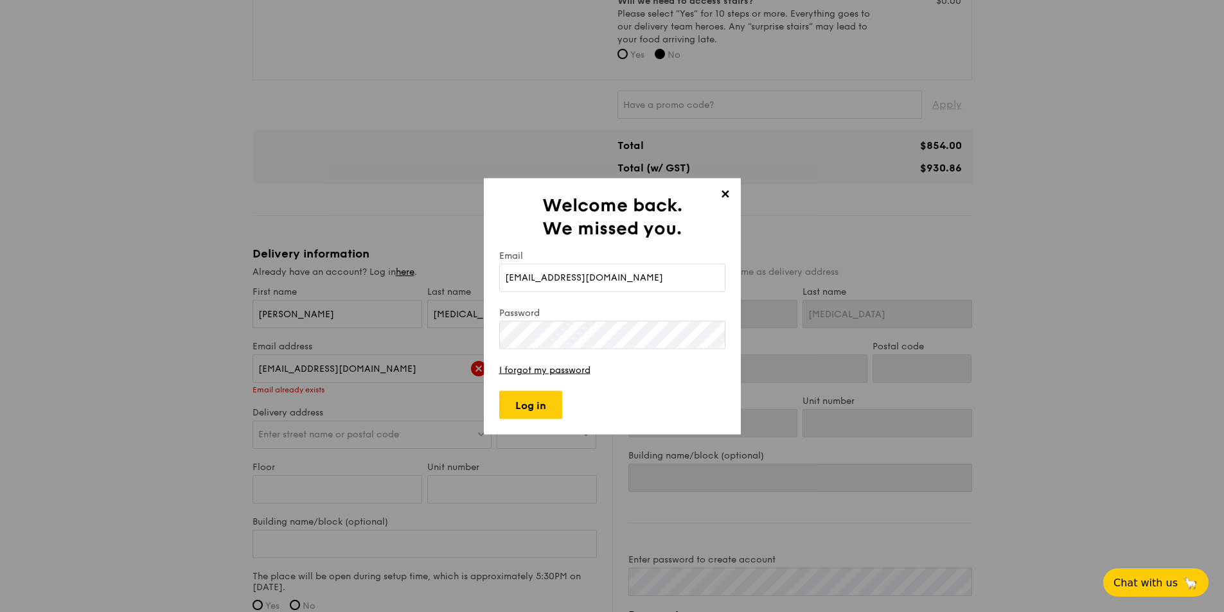
type input "kokchoong@gmail.com"
click at [520, 398] on input "Log in" at bounding box center [530, 405] width 63 height 28
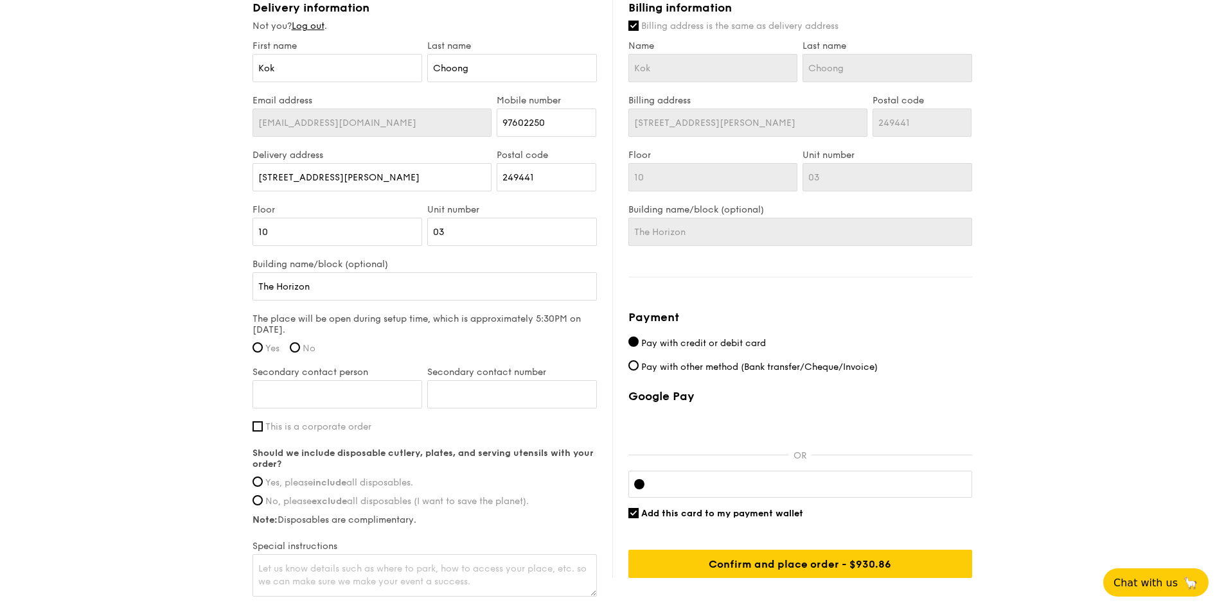
scroll to position [900, 0]
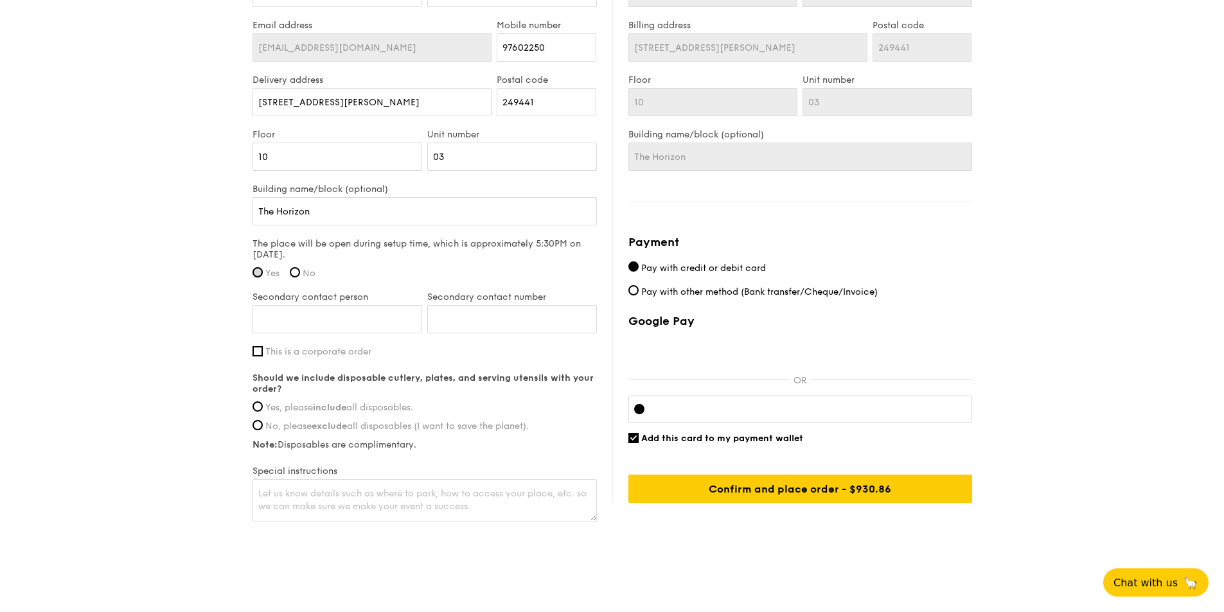
click at [260, 276] on input "Yes" at bounding box center [258, 272] width 10 height 10
radio input "true"
click at [317, 324] on input "Secondary contact person" at bounding box center [338, 319] width 170 height 28
type input "Ng Hwee Kwan"
type input "97860869"
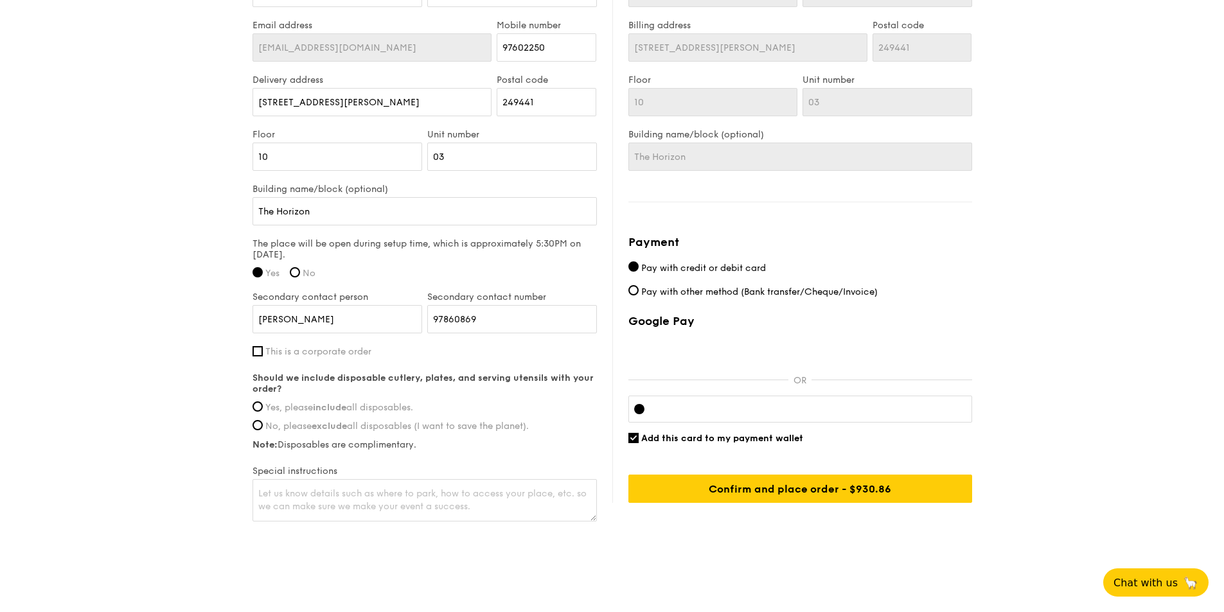
click at [259, 410] on input "Yes, please include all disposables." at bounding box center [258, 407] width 10 height 10
radio input "true"
click at [758, 435] on span "Add this card to my payment wallet" at bounding box center [722, 438] width 162 height 11
click at [639, 435] on input "Add this card to my payment wallet" at bounding box center [633, 438] width 10 height 10
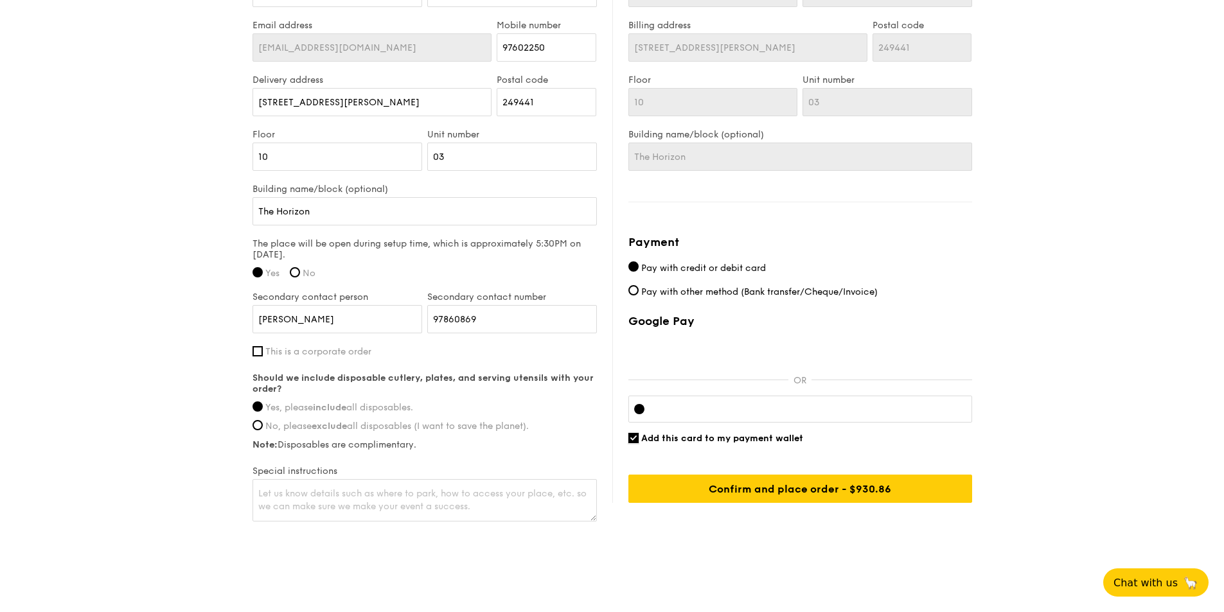
checkbox input "false"
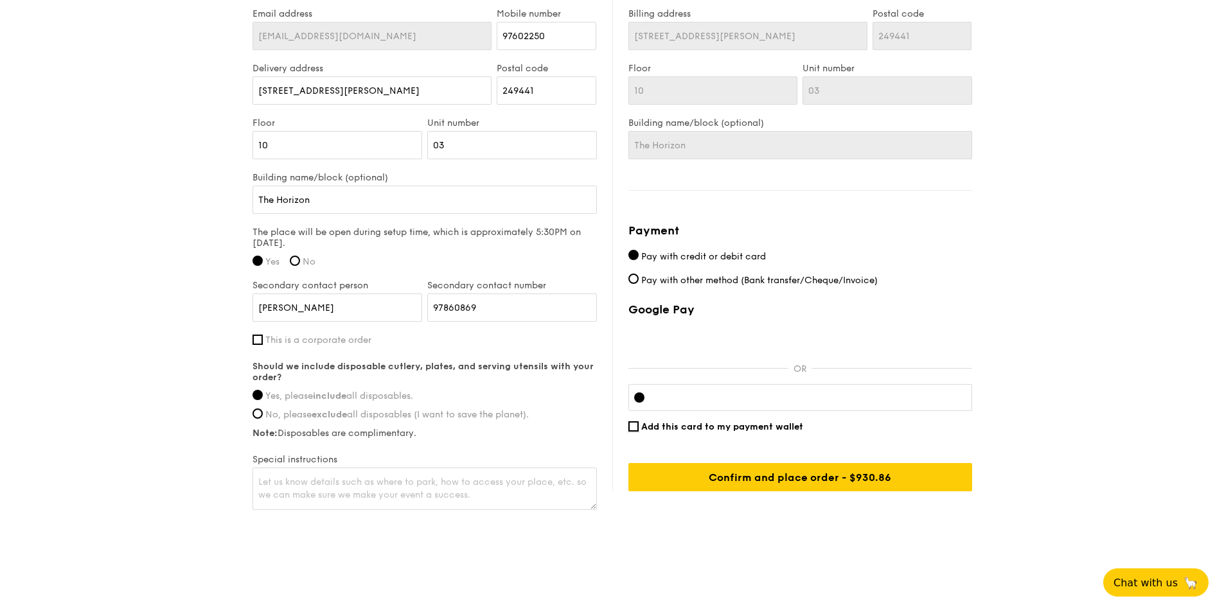
scroll to position [914, 0]
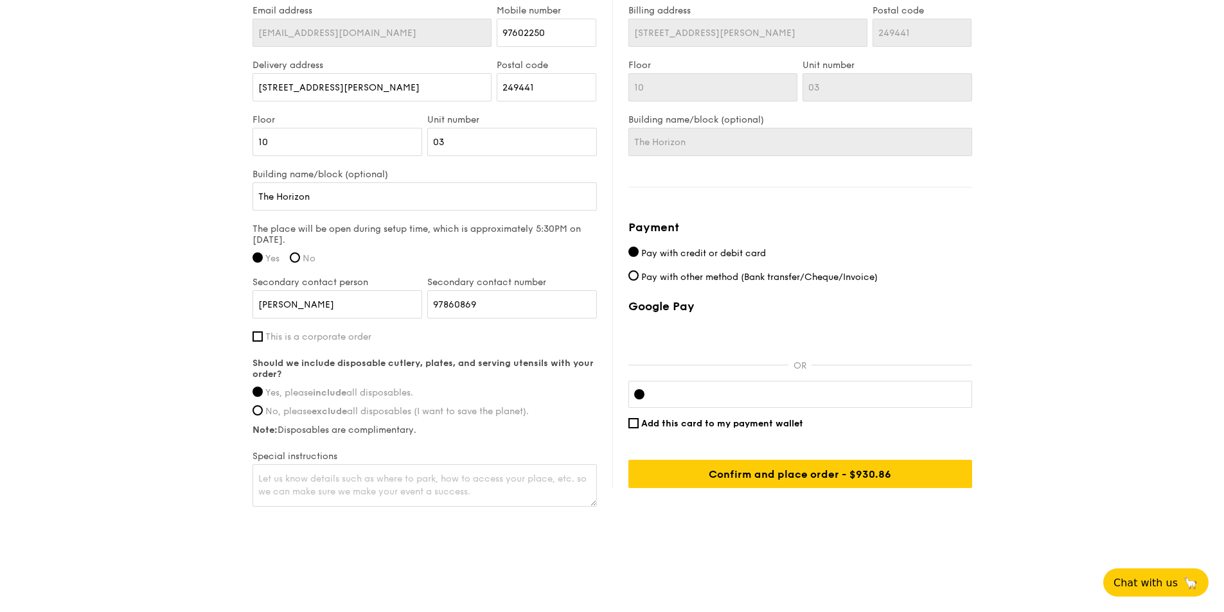
click at [706, 400] on div at bounding box center [800, 394] width 344 height 27
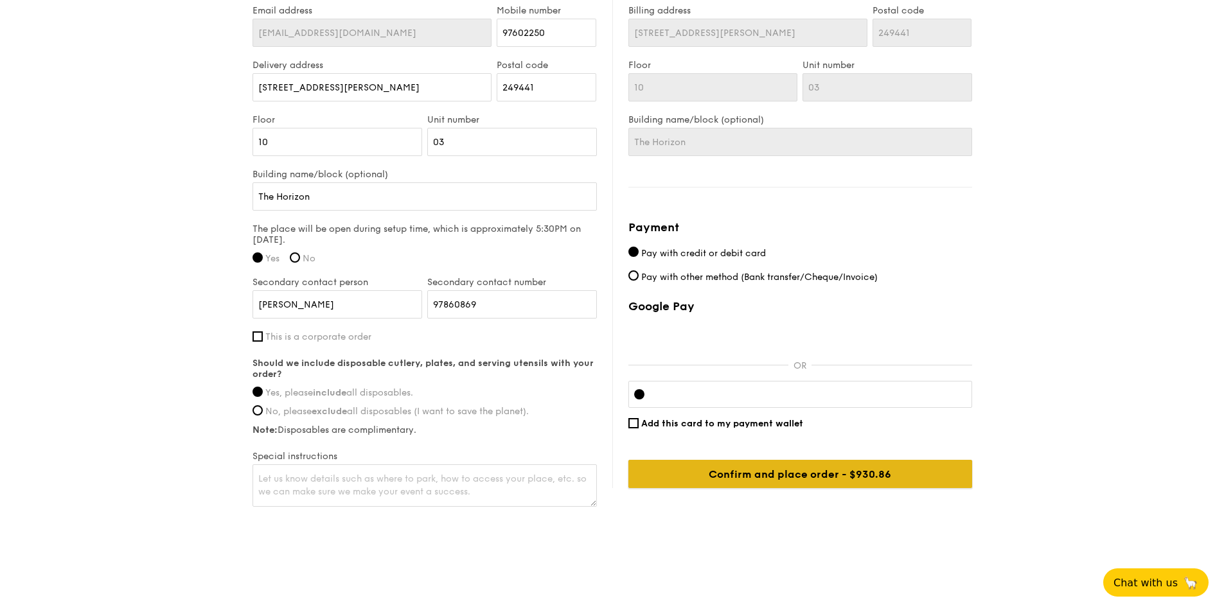
click at [738, 477] on input "Confirm and place order - $930.86" at bounding box center [800, 474] width 344 height 28
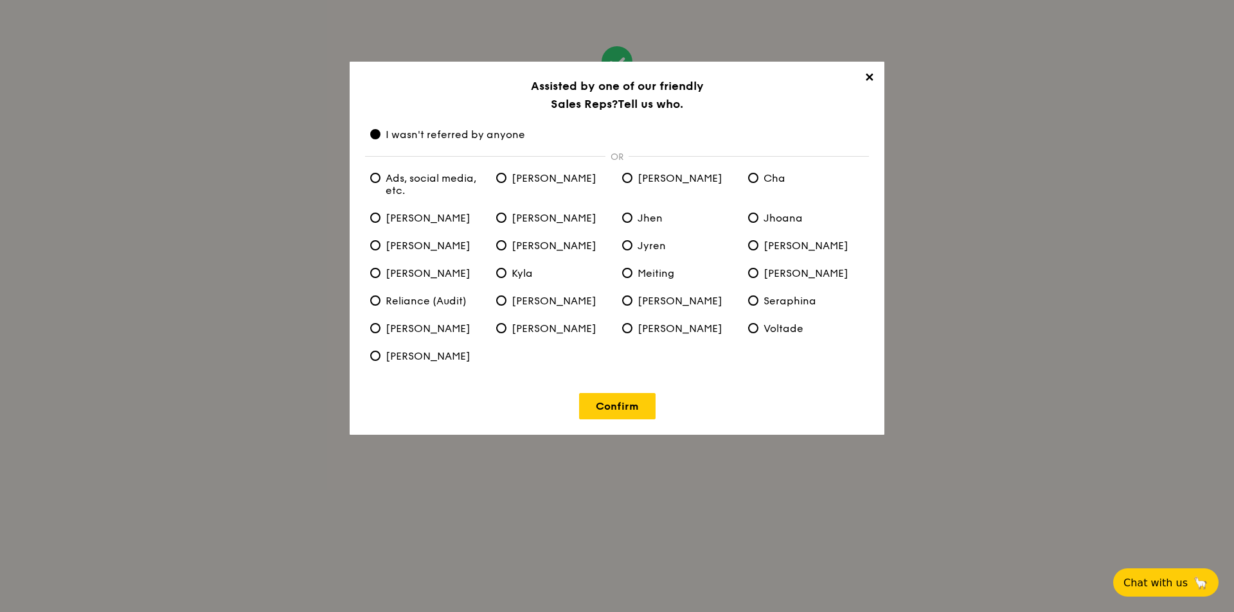
click at [871, 86] on span "✕" at bounding box center [869, 80] width 18 height 18
